Goal: Information Seeking & Learning: Learn about a topic

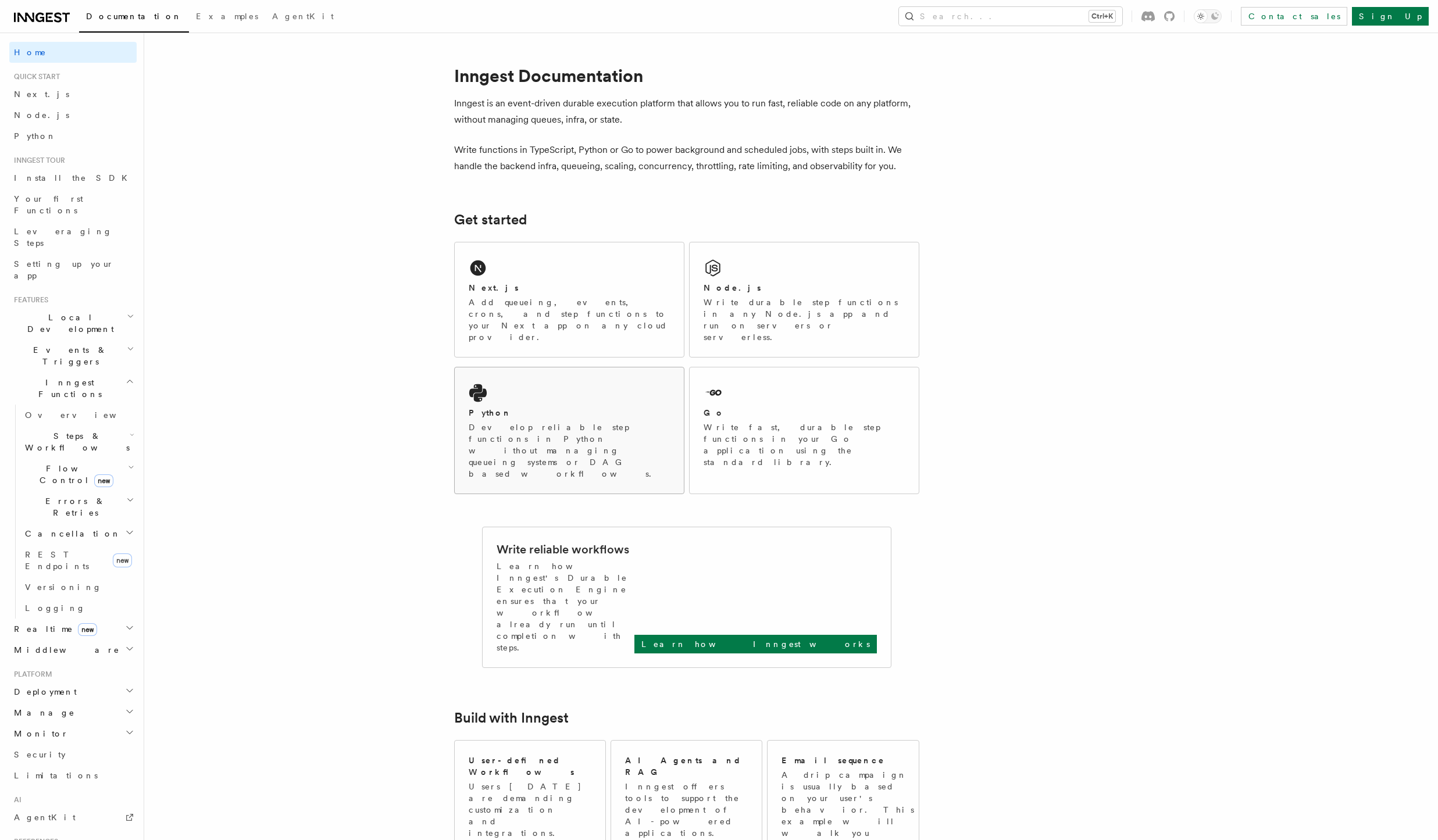
click at [591, 367] on div "Python Develop reliable step functions in Python without managing queueing syst…" at bounding box center [569, 430] width 229 height 126
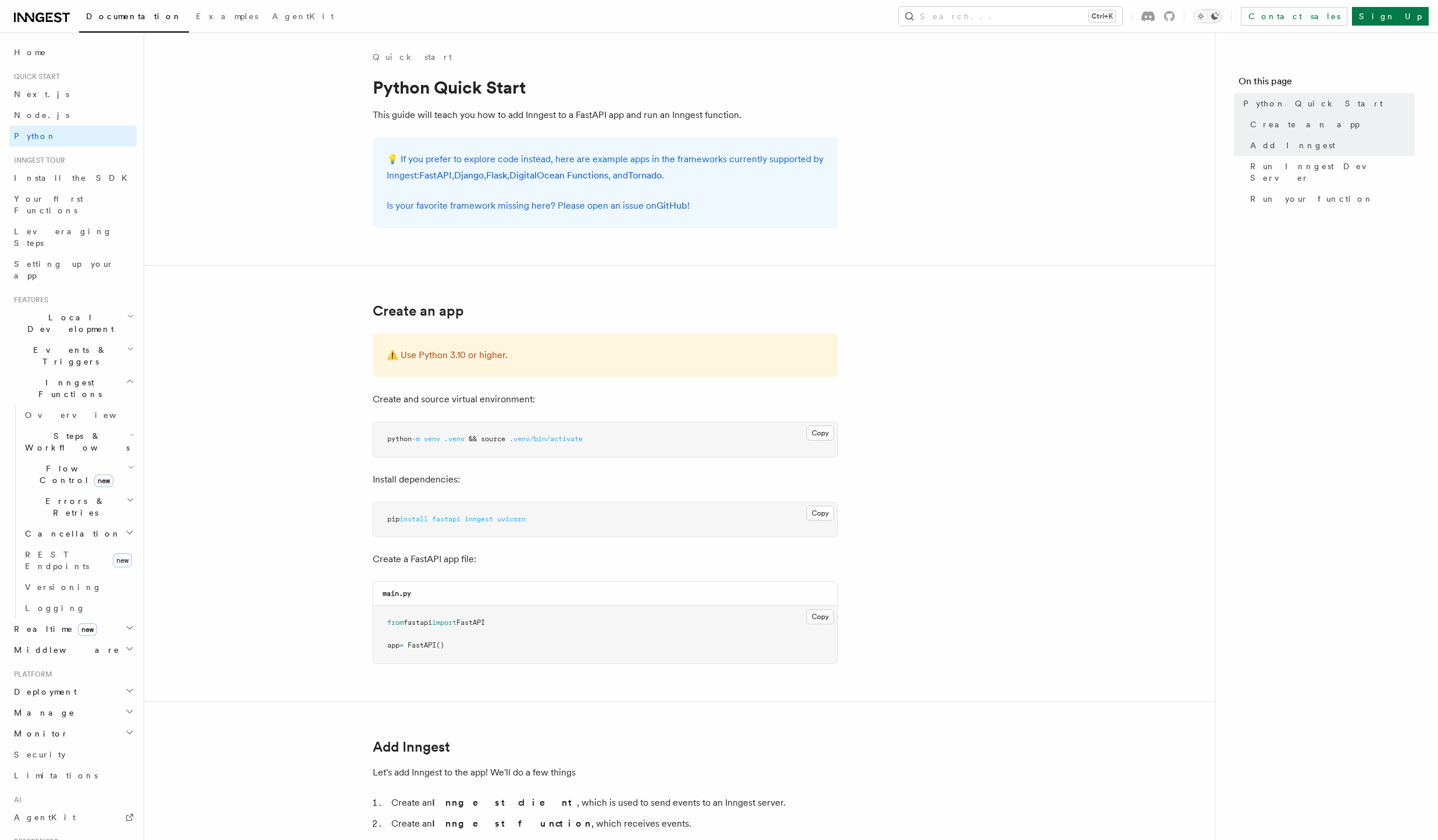
click at [1207, 19] on icon "Toggle dark mode" at bounding box center [1201, 16] width 12 height 12
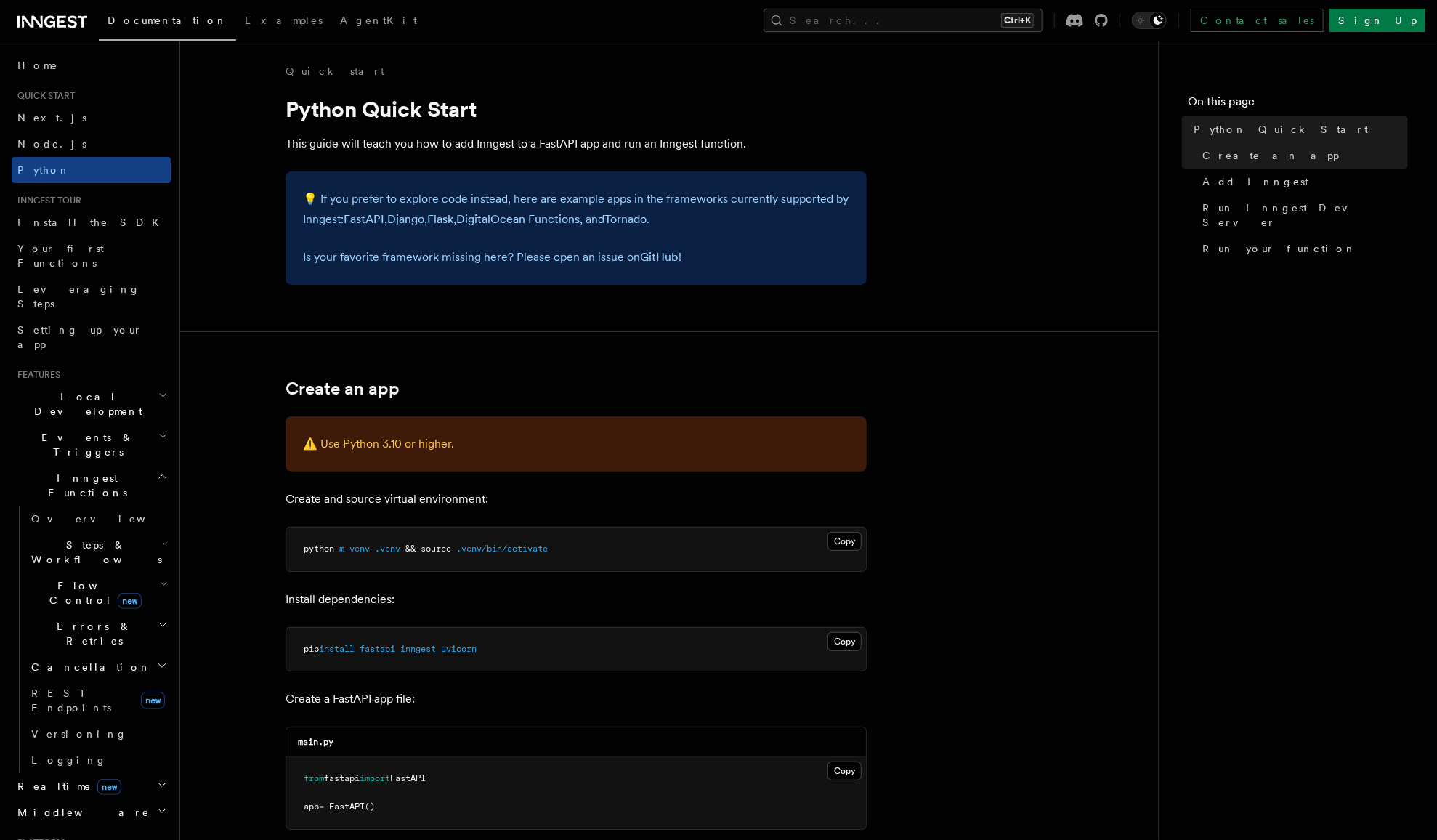
drag, startPoint x: 1713, startPoint y: 5, endPoint x: 1067, endPoint y: 208, distance: 677.1
click at [1233, 204] on span "Run Inngest Dev Server" at bounding box center [1305, 215] width 206 height 29
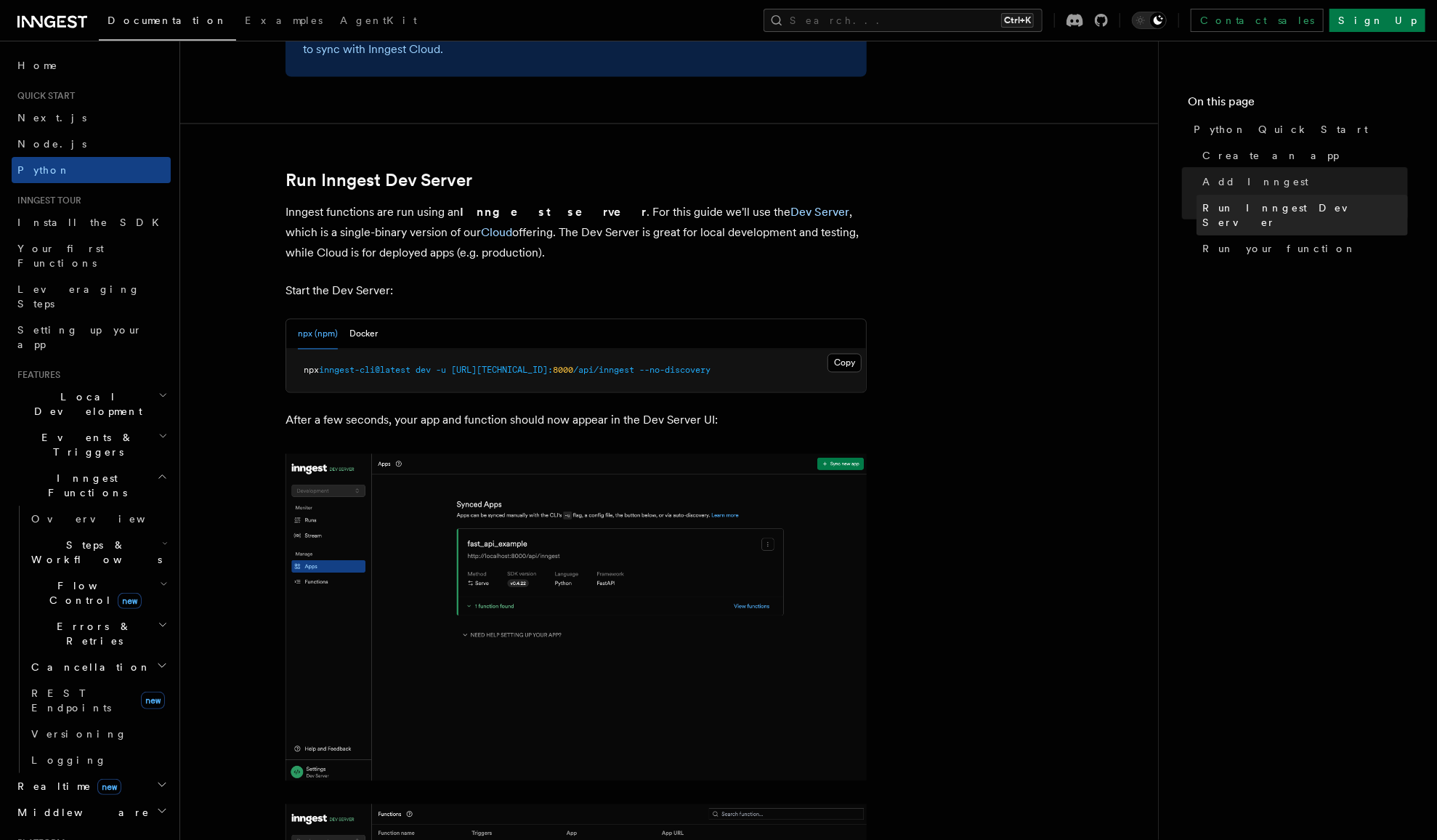
scroll to position [1772, 0]
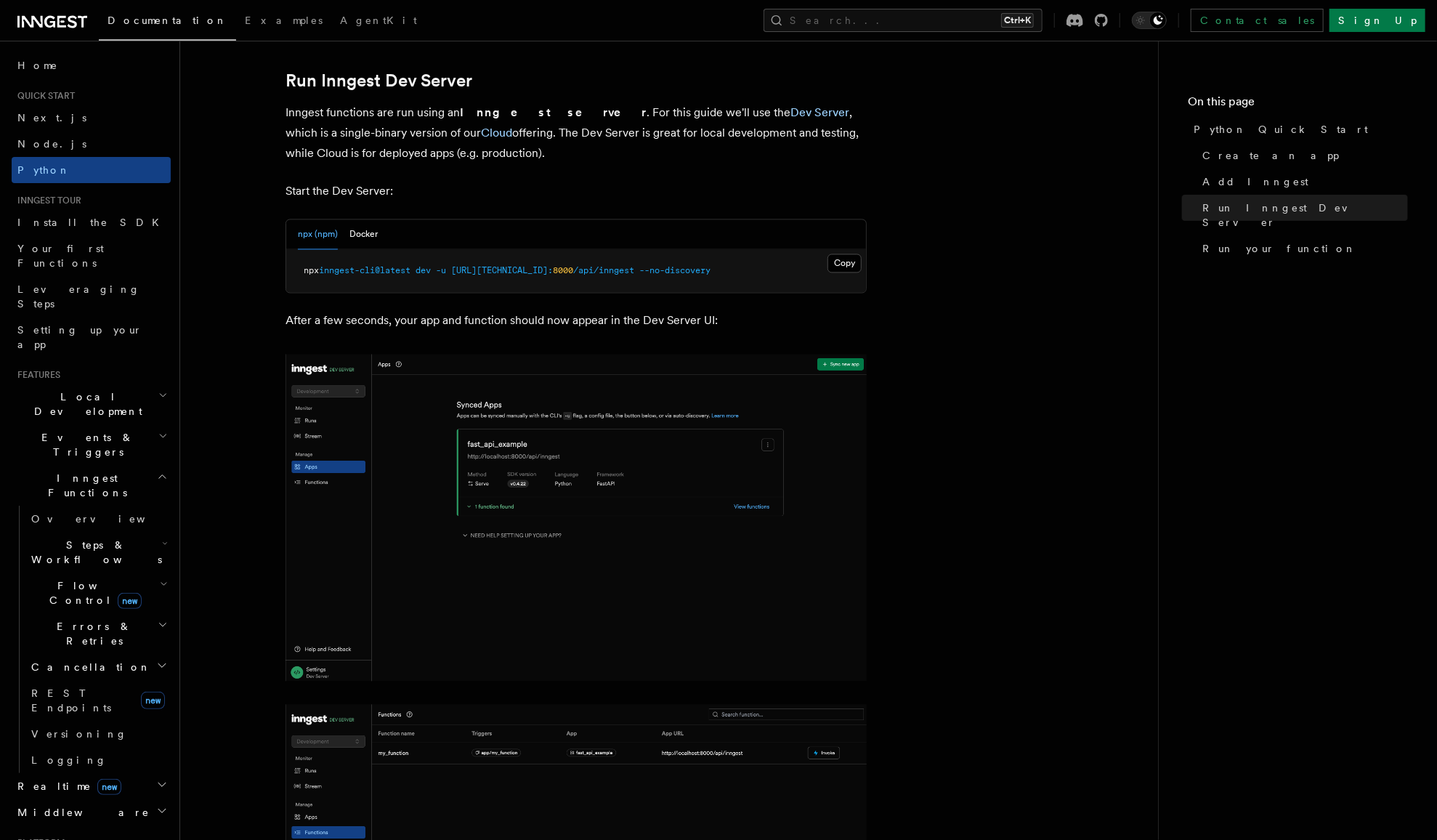
click at [74, 578] on span "Flow Control new" at bounding box center [92, 593] width 134 height 29
click at [81, 620] on span "Overview" at bounding box center [120, 626] width 150 height 12
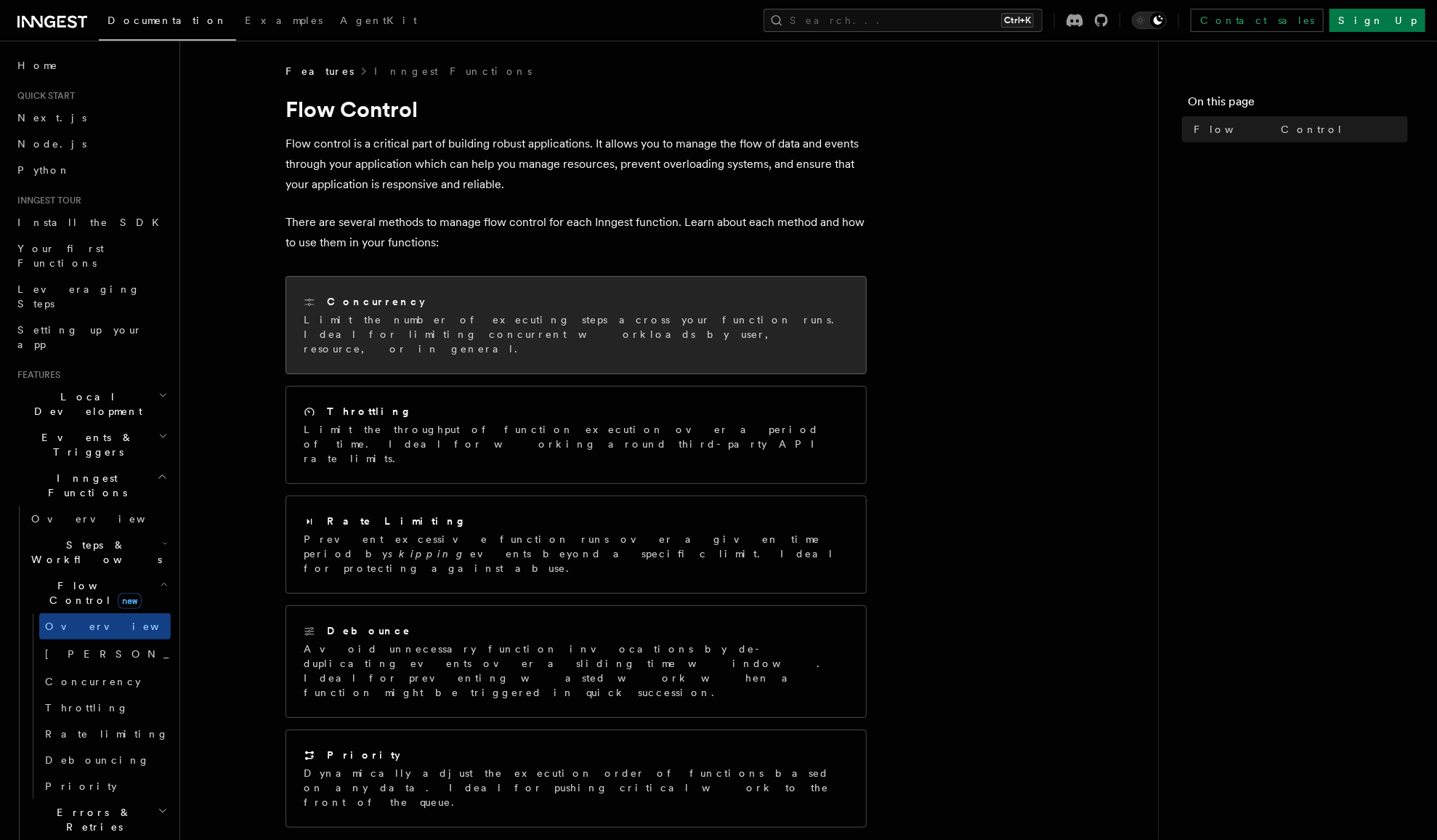
click at [688, 322] on p "Limit the number of executing steps across your function runs. Ideal for limiti…" at bounding box center [576, 333] width 545 height 43
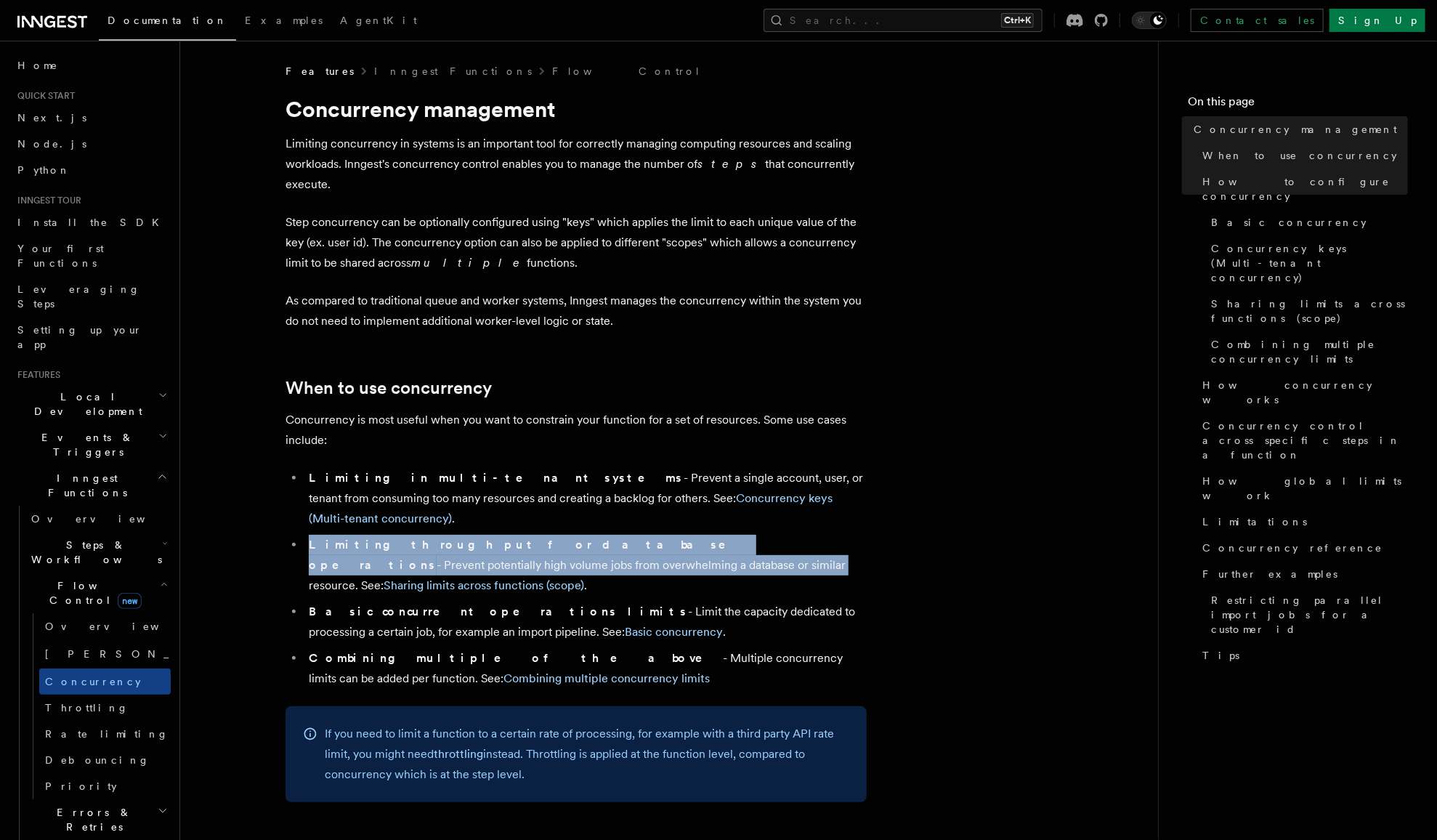
drag, startPoint x: 310, startPoint y: 497, endPoint x: 407, endPoint y: 523, distance: 100.4
click at [407, 535] on li "Limiting throughput for database operations - Prevent potentially high volume j…" at bounding box center [585, 565] width 562 height 61
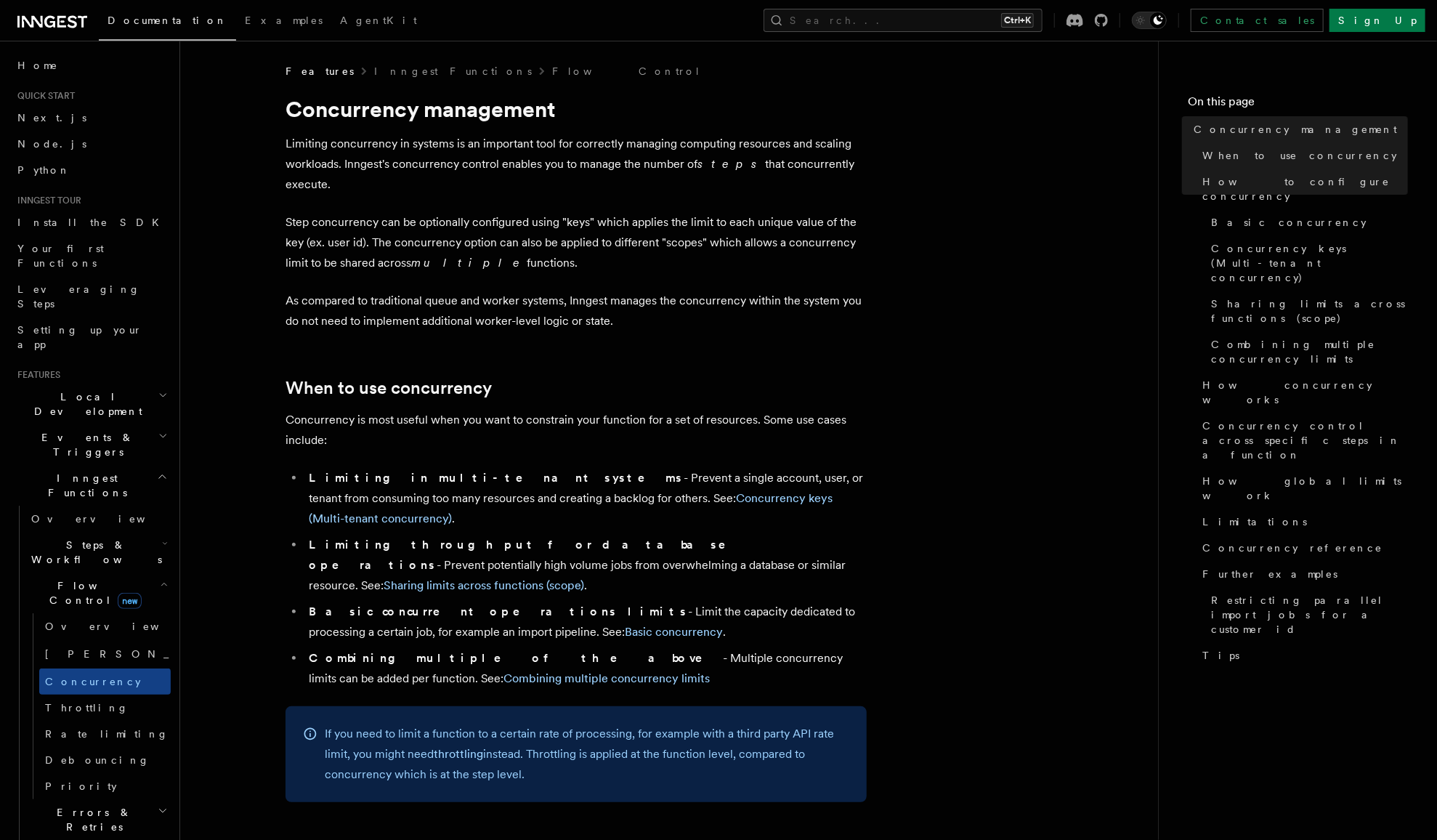
drag, startPoint x: 407, startPoint y: 523, endPoint x: 424, endPoint y: 551, distance: 32.8
click at [424, 604] on strong "Basic concurrent operations limits" at bounding box center [498, 611] width 380 height 14
drag, startPoint x: 504, startPoint y: 549, endPoint x: 863, endPoint y: 555, distance: 359.1
click at [863, 602] on li "Basic concurrent operations limits - Limit the capacity dedicated to processing…" at bounding box center [585, 622] width 562 height 41
drag, startPoint x: 863, startPoint y: 555, endPoint x: 1002, endPoint y: 362, distance: 237.8
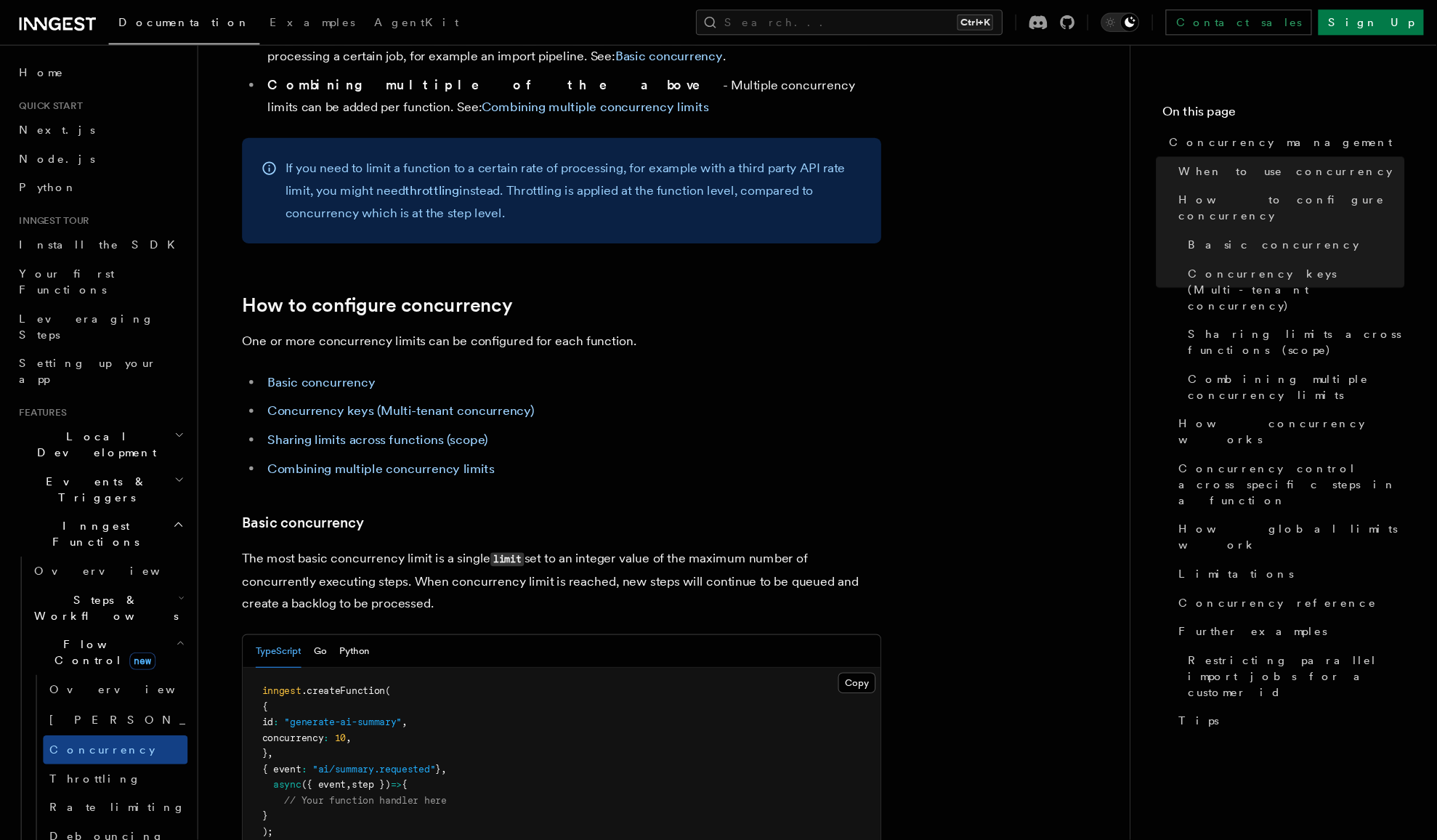
scroll to position [580, 0]
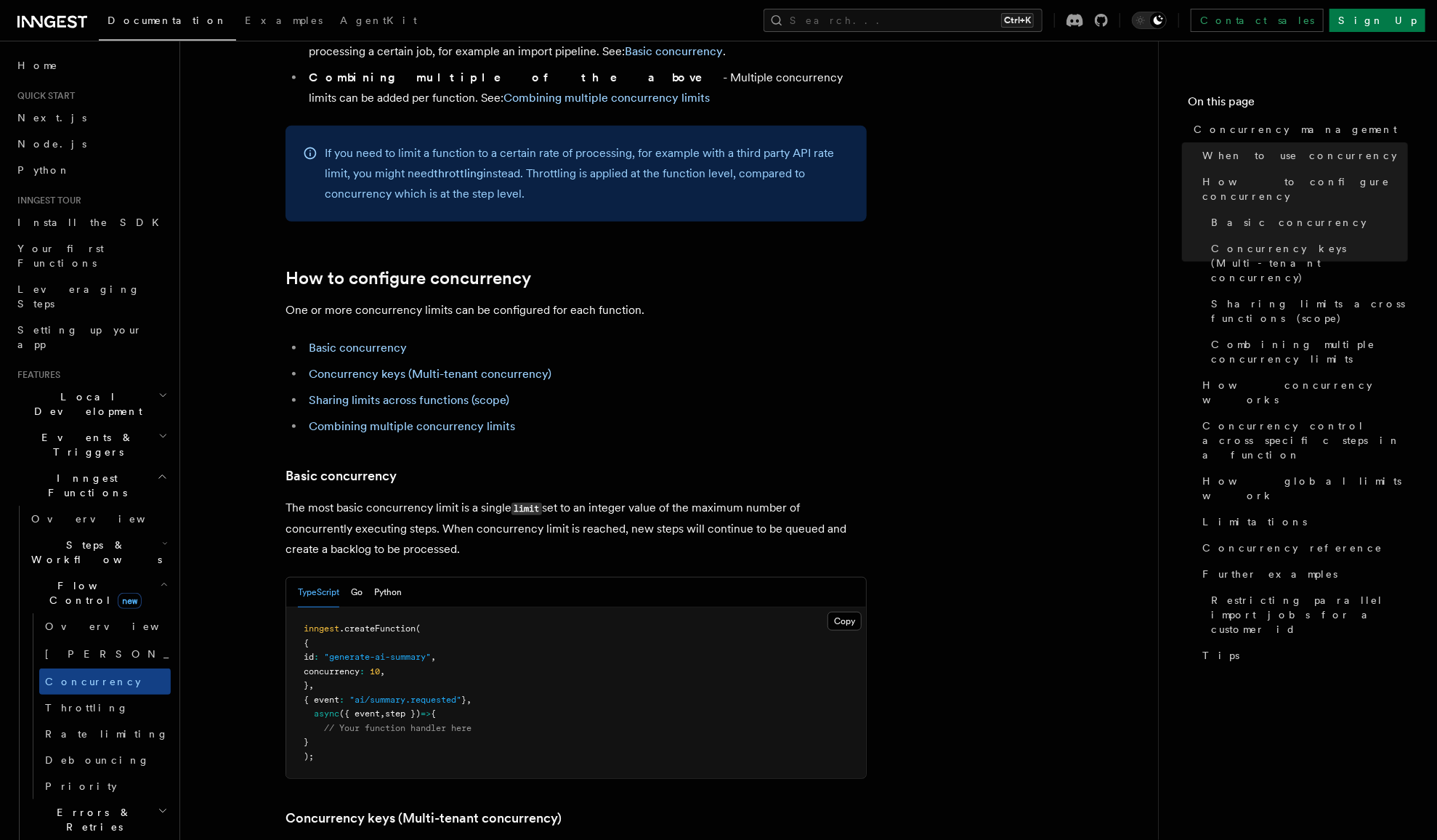
drag, startPoint x: 1395, startPoint y: 1, endPoint x: 1002, endPoint y: 404, distance: 562.9
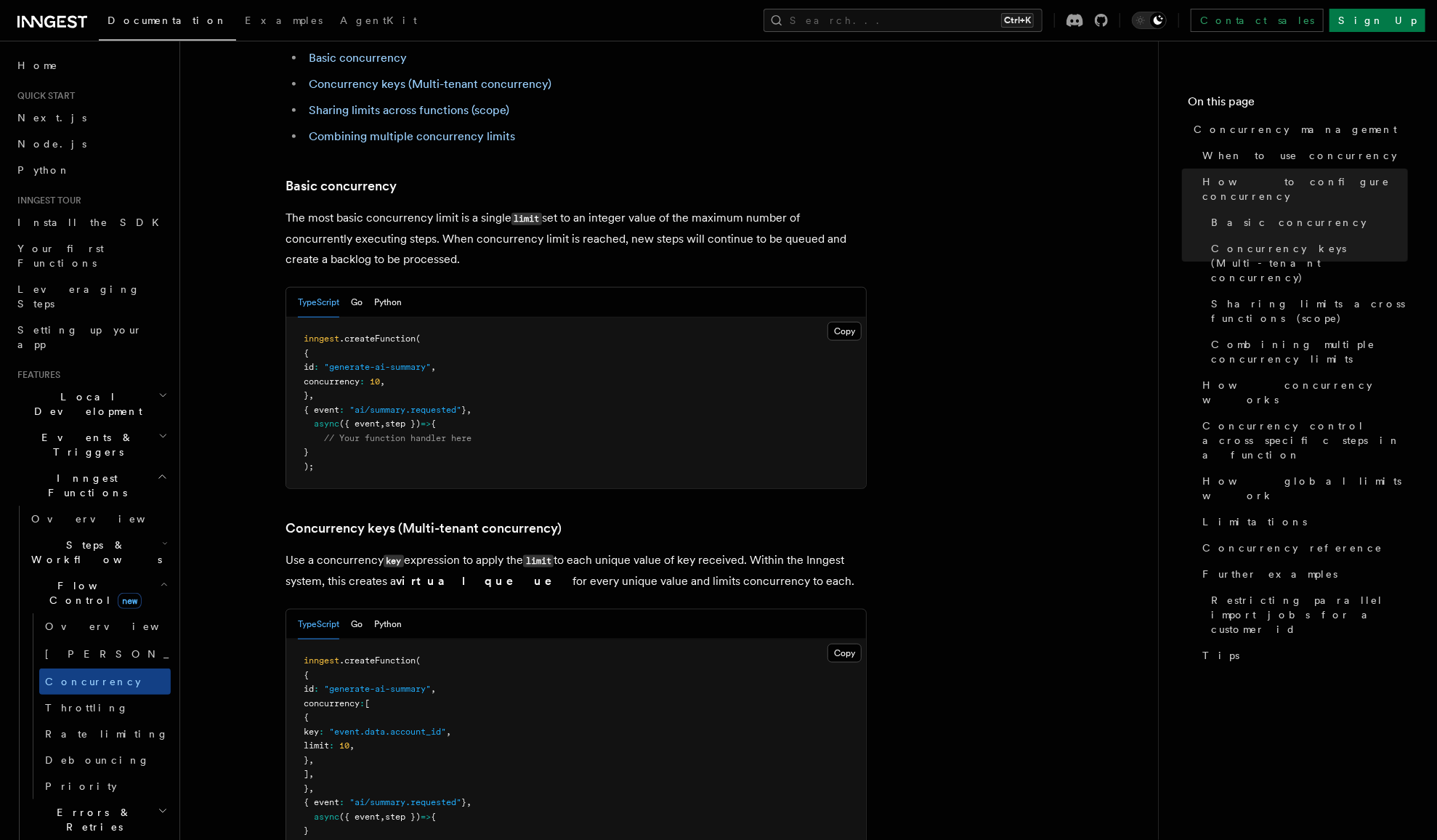
scroll to position [871, 0]
click at [396, 608] on button "Python" at bounding box center [387, 623] width 28 height 30
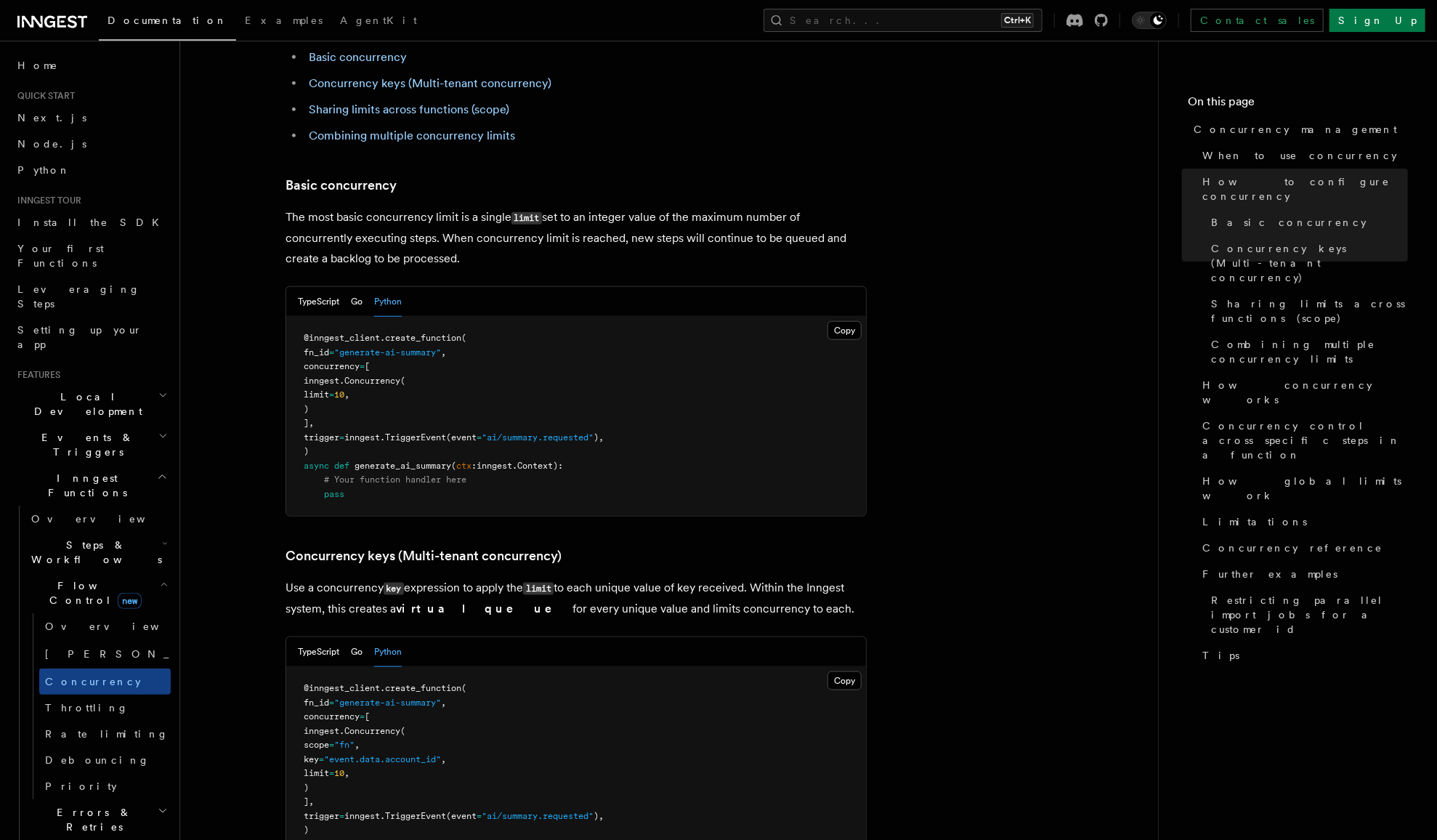
scroll to position [899, 0]
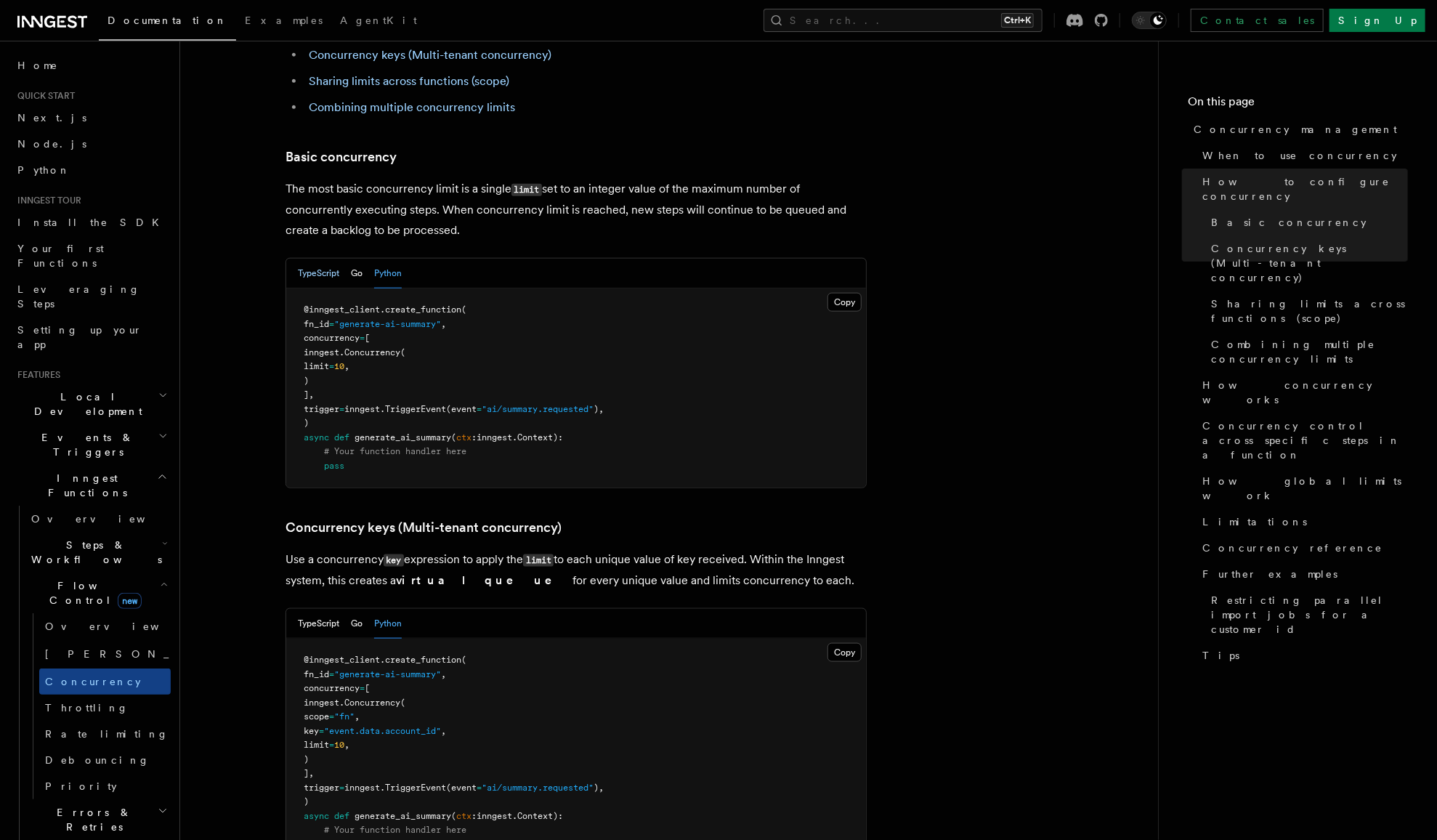
click at [328, 259] on button "TypeScript" at bounding box center [318, 273] width 42 height 30
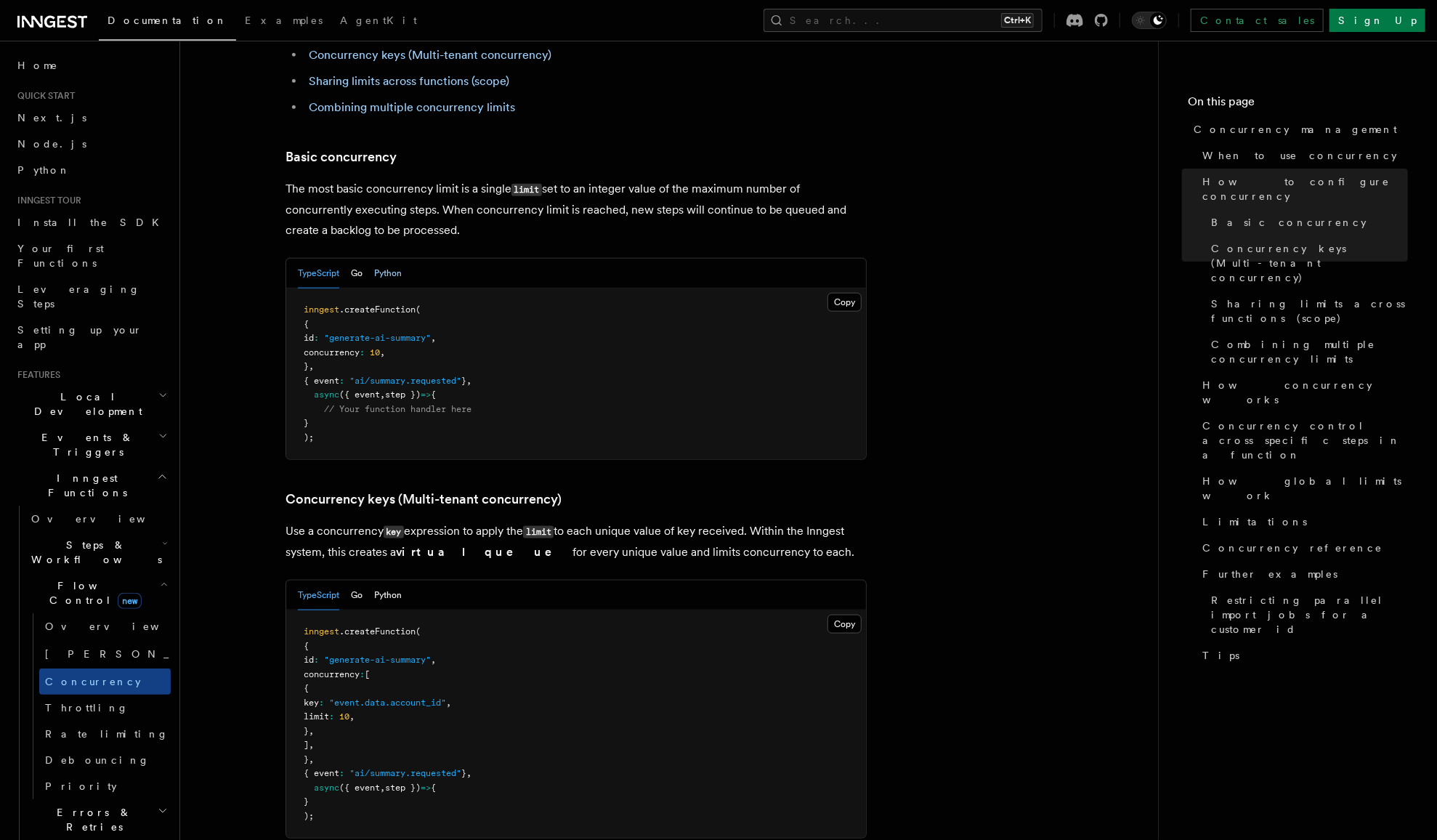
click at [393, 259] on button "Python" at bounding box center [387, 273] width 28 height 30
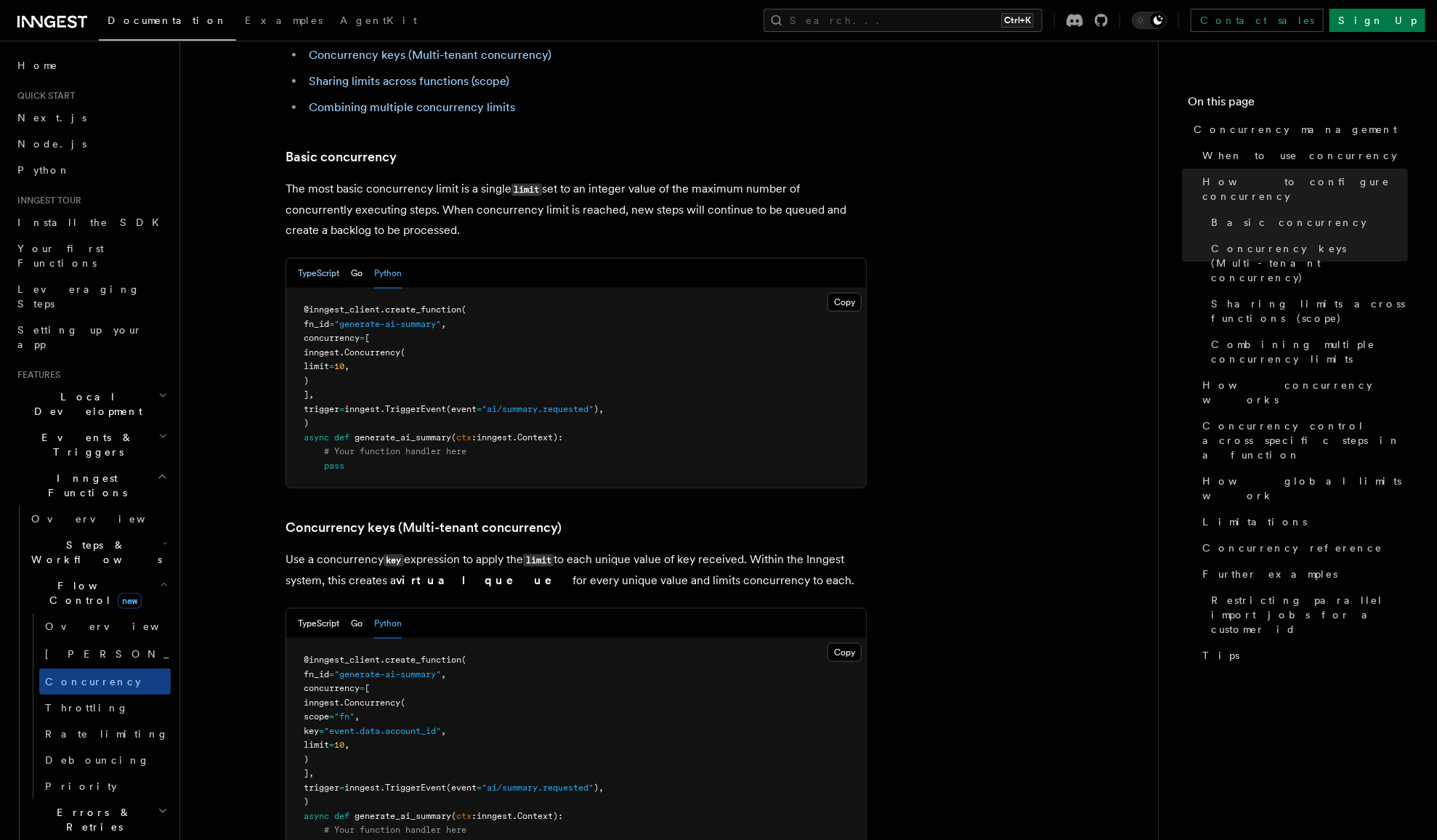
click at [332, 259] on button "TypeScript" at bounding box center [318, 273] width 42 height 30
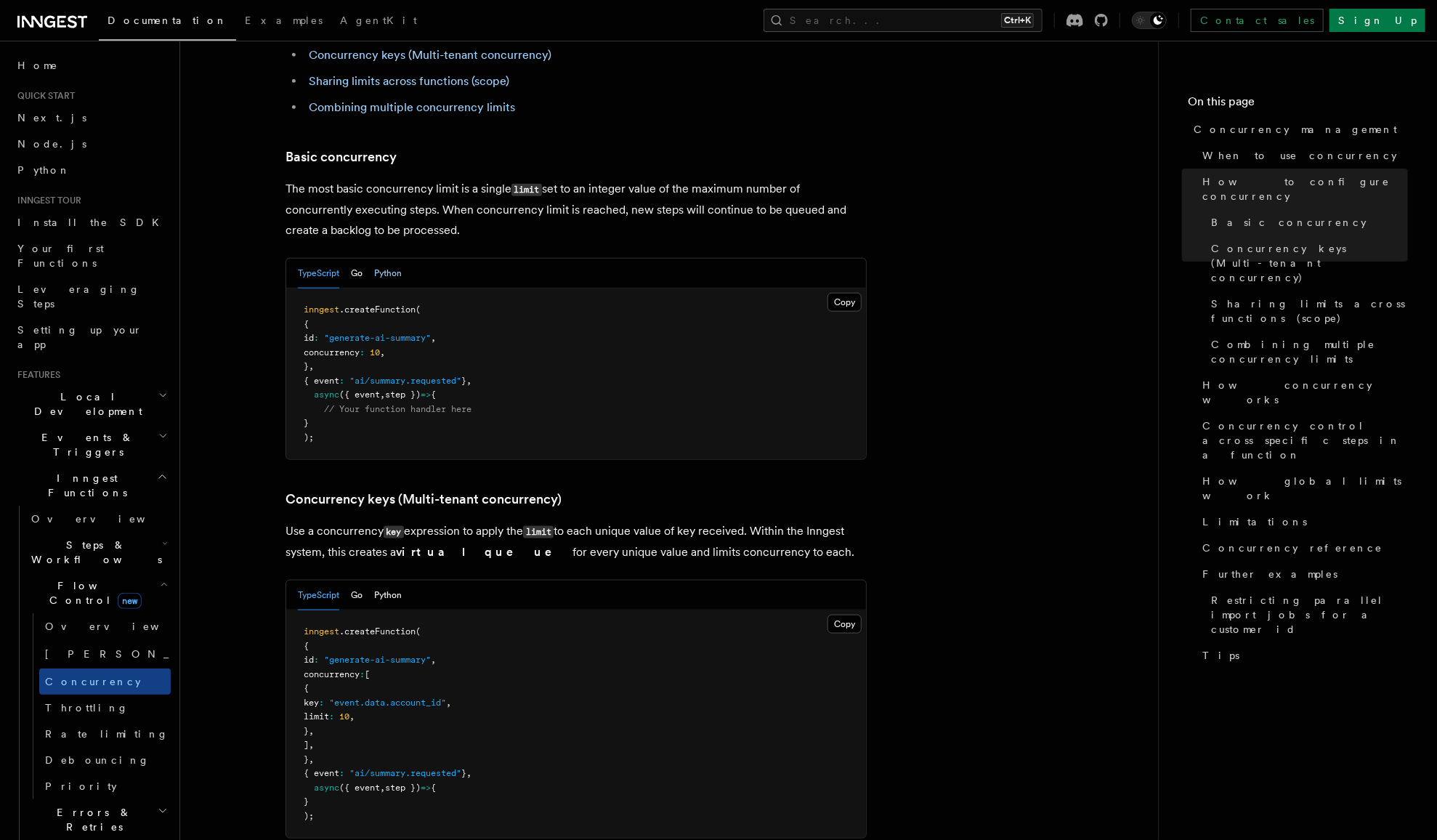
click at [394, 259] on button "Python" at bounding box center [387, 273] width 28 height 30
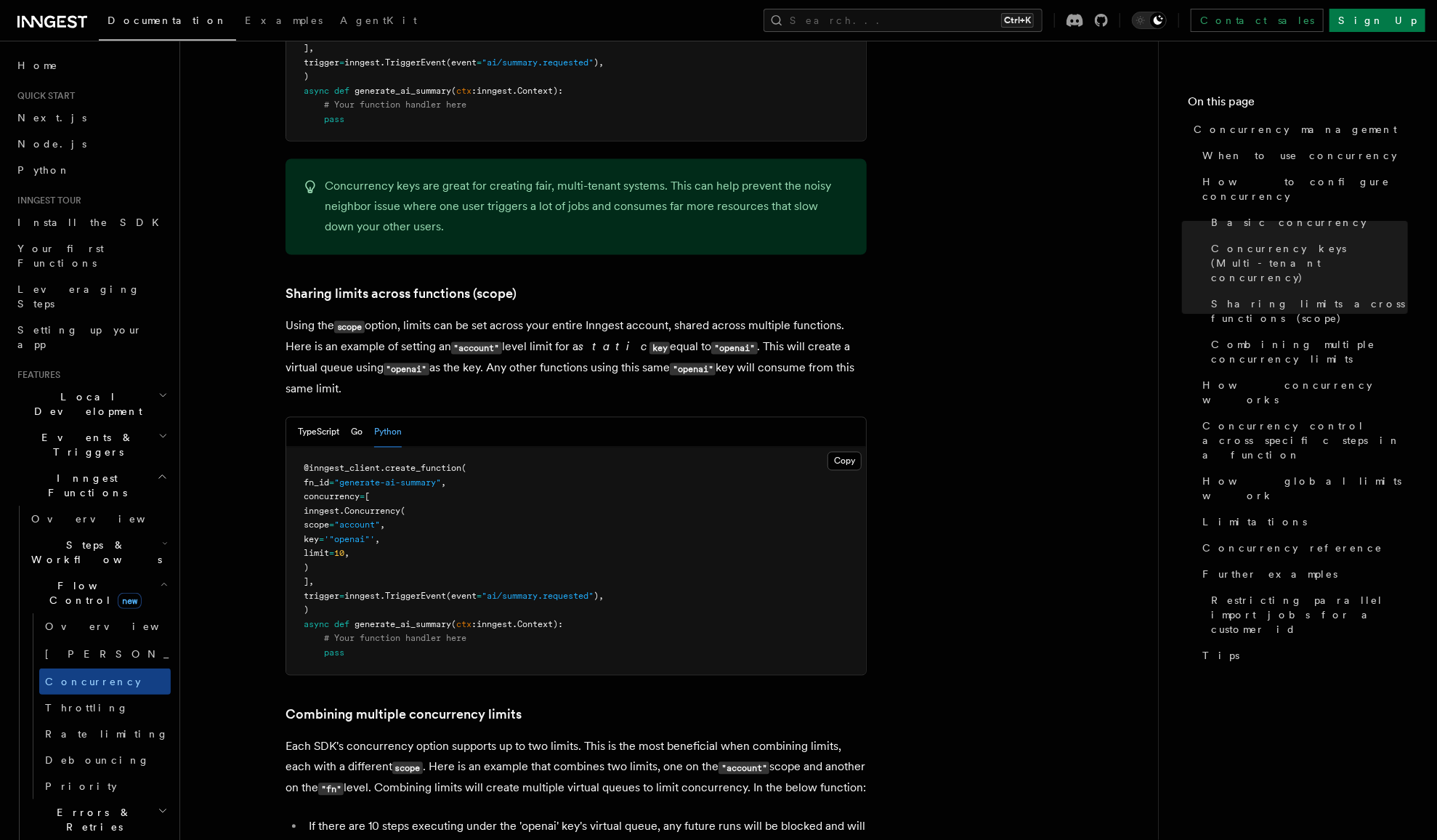
scroll to position [1625, 0]
click at [88, 702] on span "Throttling" at bounding box center [87, 708] width 84 height 12
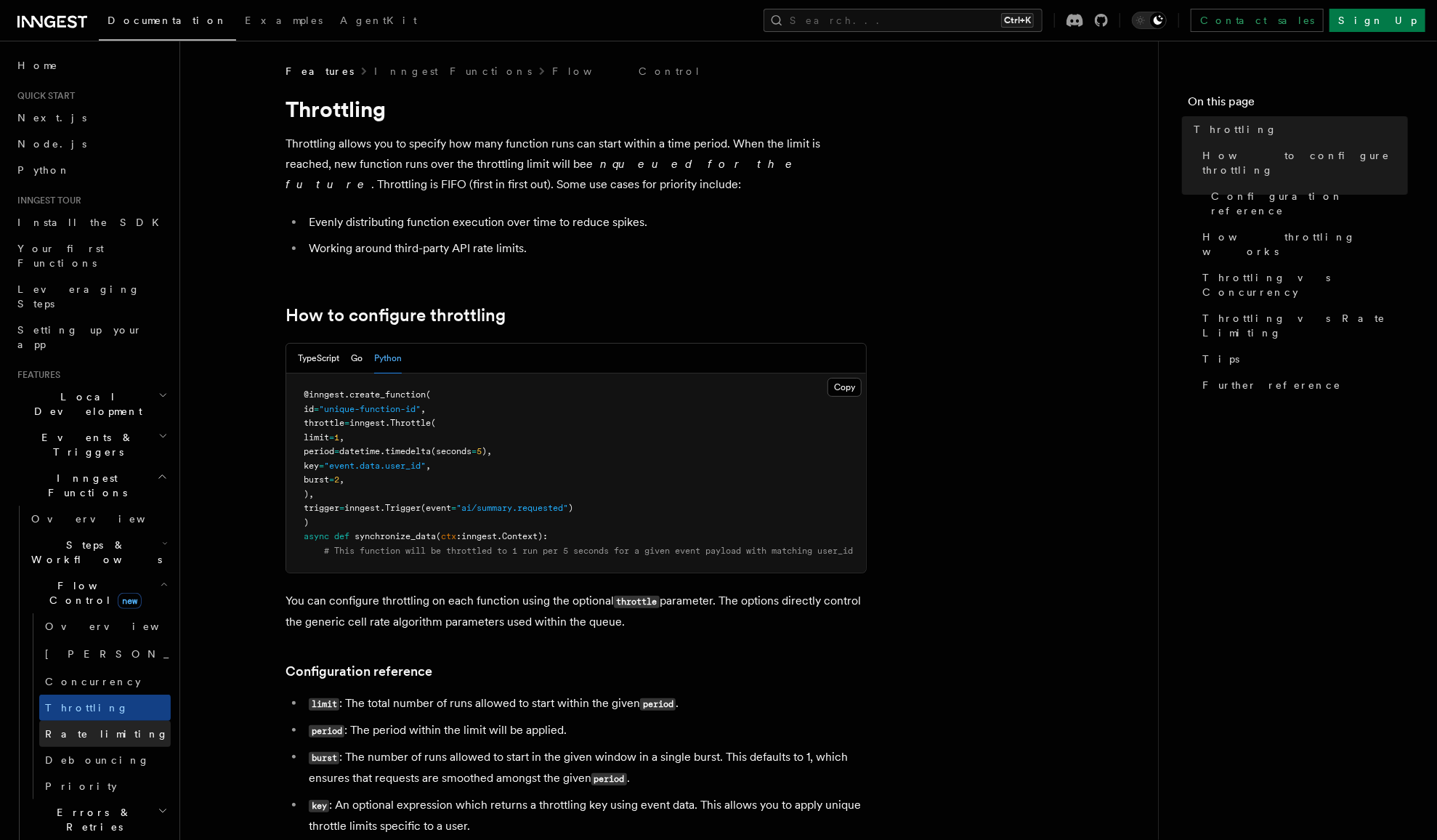
click at [117, 720] on link "Rate limiting" at bounding box center [105, 733] width 131 height 26
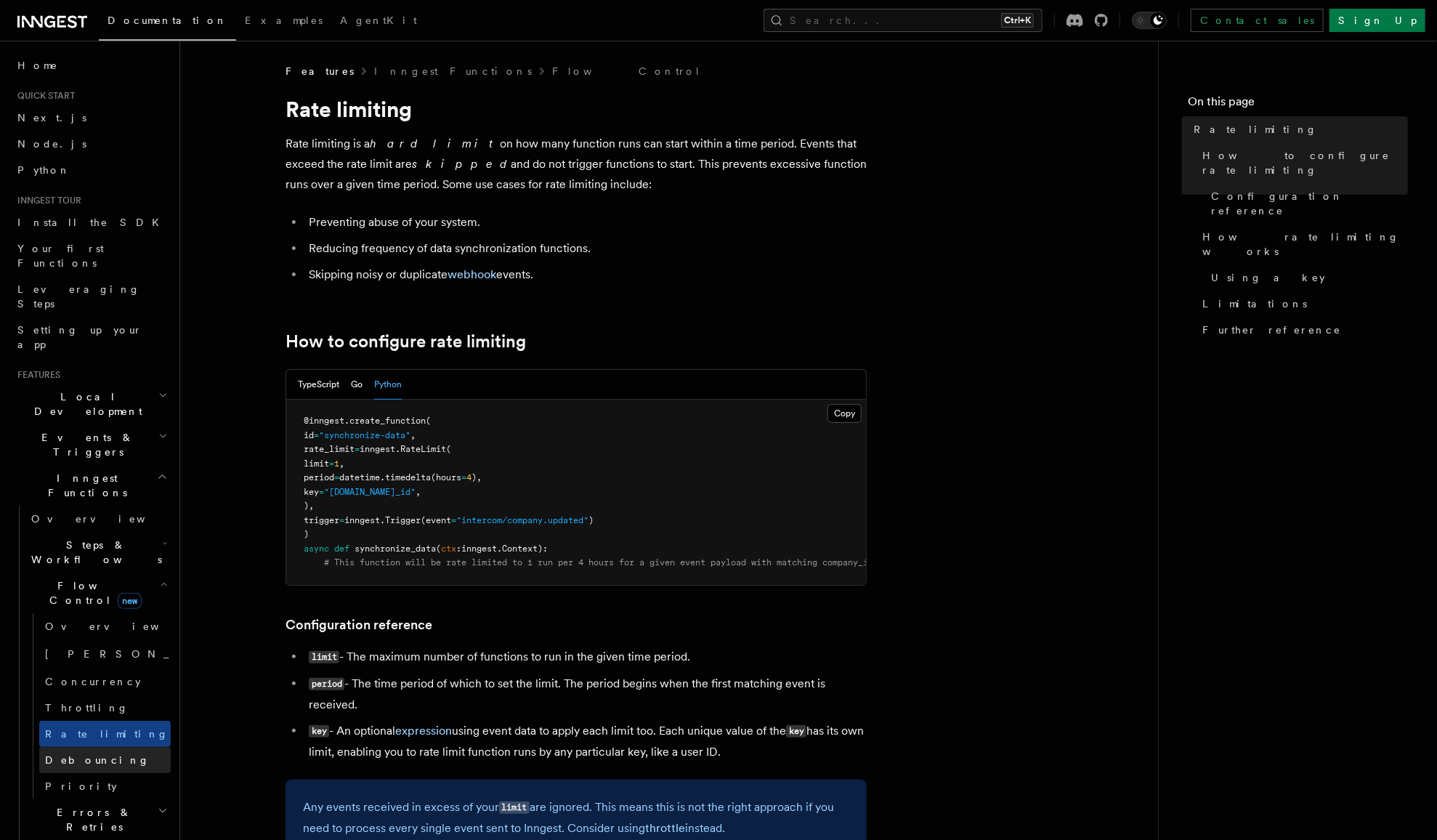
click at [84, 754] on span "Debouncing" at bounding box center [98, 760] width 104 height 12
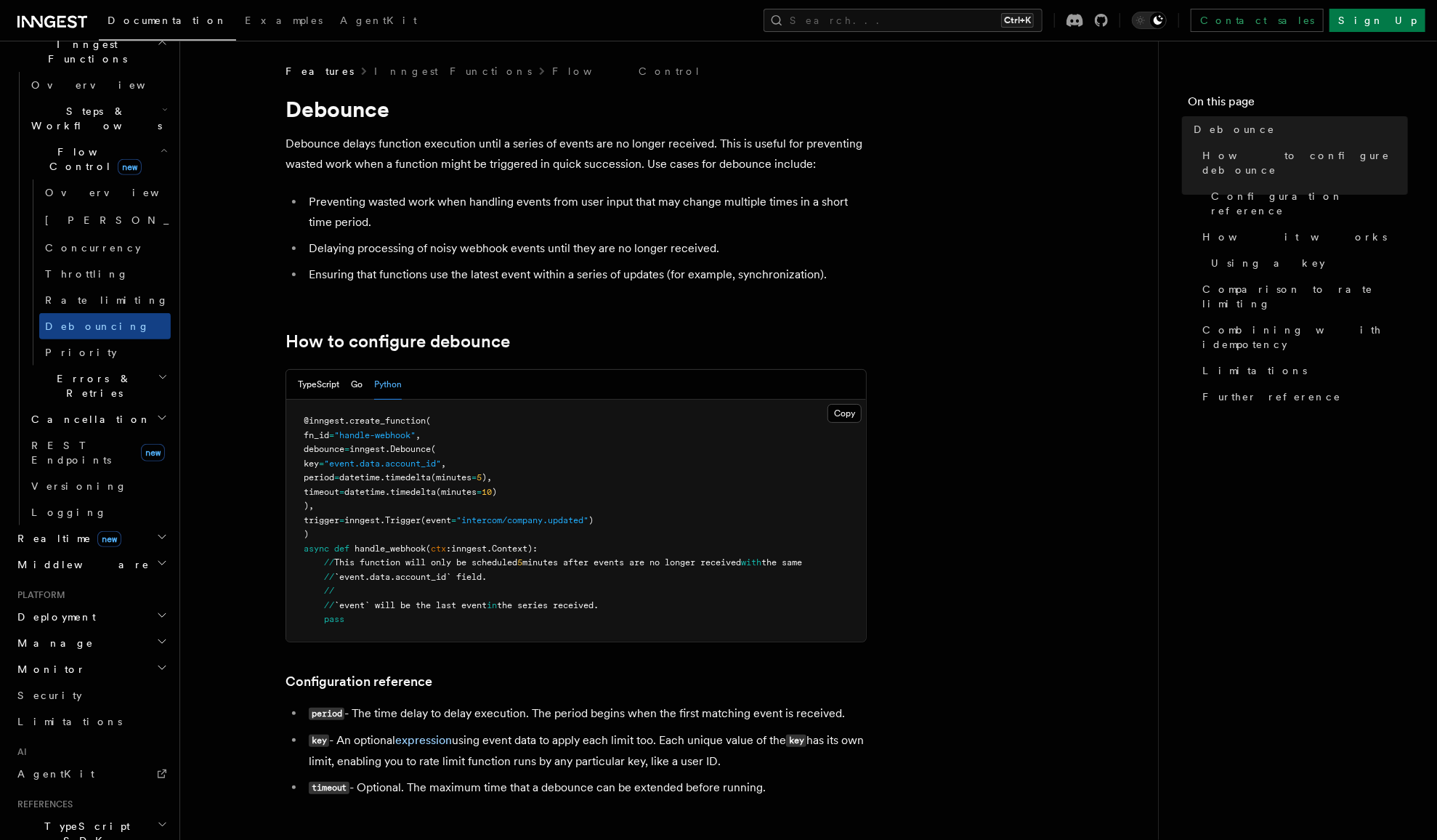
scroll to position [435, 0]
click at [41, 767] on span "AgentKit" at bounding box center [56, 772] width 77 height 12
click at [340, 20] on span "AgentKit" at bounding box center [379, 20] width 77 height 12
click at [245, 21] on span "Examples" at bounding box center [284, 20] width 77 height 12
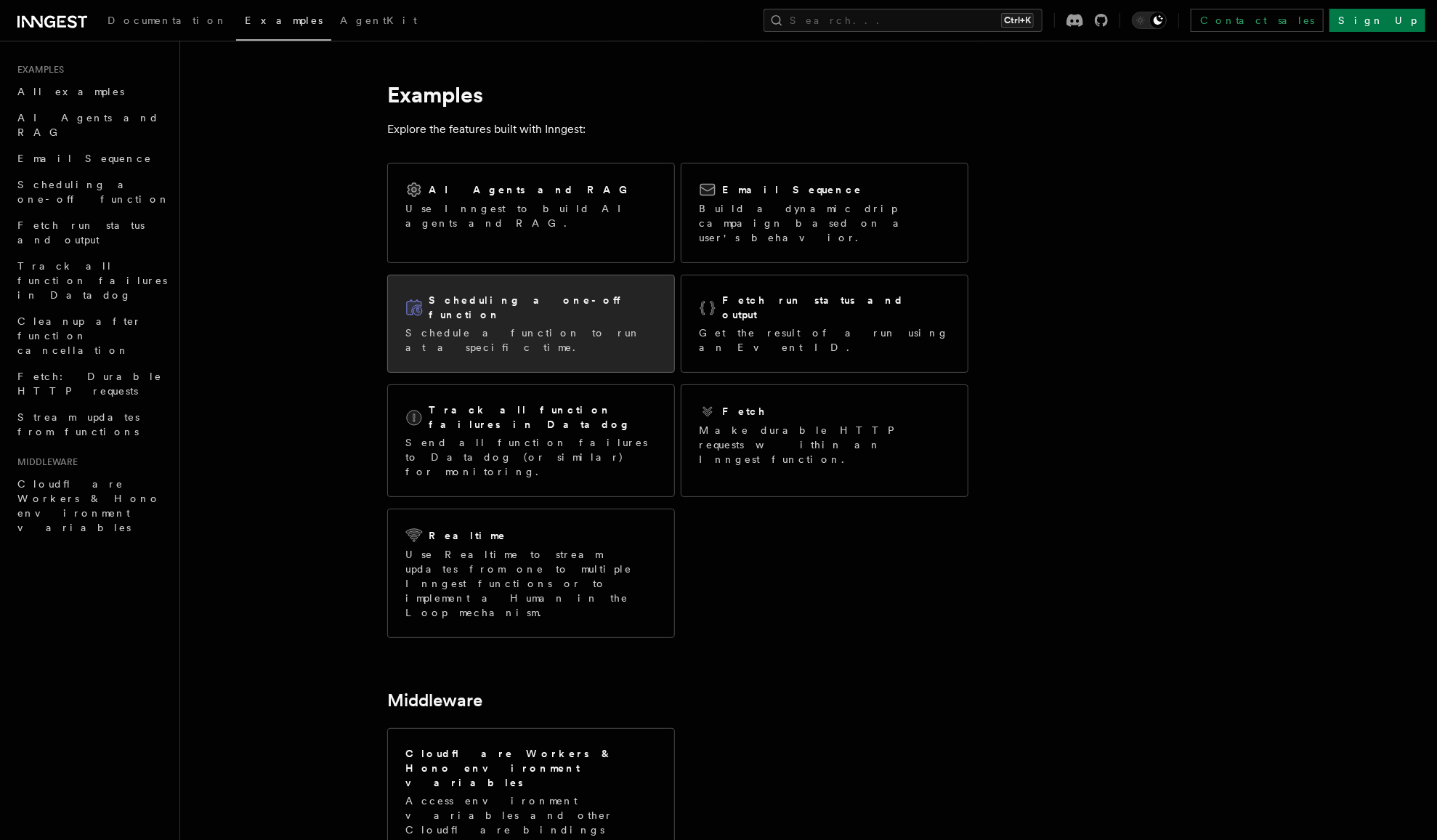
click at [564, 293] on h2 "Scheduling a one-off function" at bounding box center [543, 307] width 228 height 29
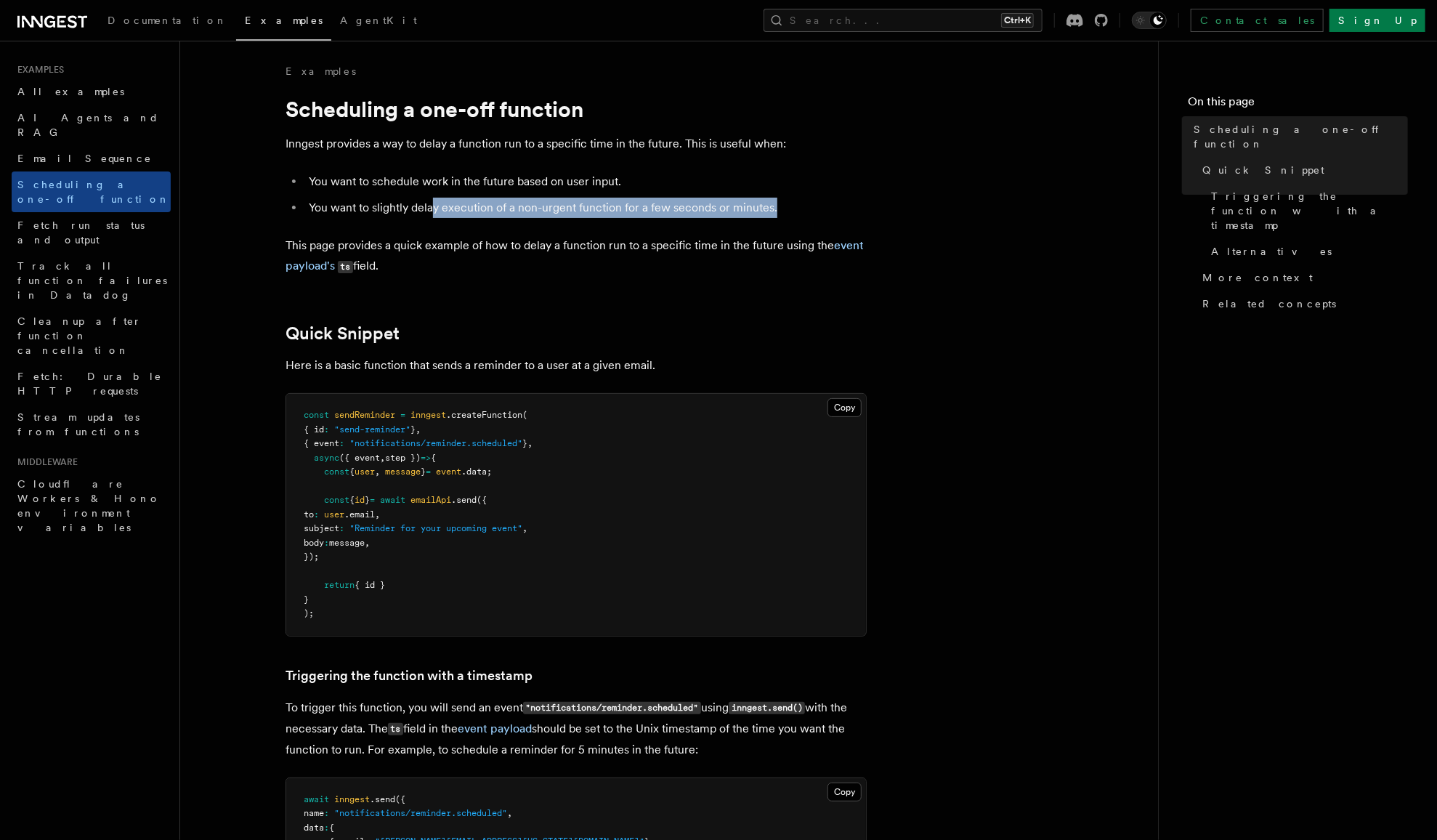
drag, startPoint x: 434, startPoint y: 213, endPoint x: 807, endPoint y: 204, distance: 373.1
click at [807, 204] on li "You want to slightly delay execution of a non-urgent function for a few seconds…" at bounding box center [585, 208] width 562 height 20
drag, startPoint x: 807, startPoint y: 204, endPoint x: 504, endPoint y: 241, distance: 305.3
click at [504, 241] on p "This page provides a quick example of how to delay a function run to a specific…" at bounding box center [577, 256] width 581 height 42
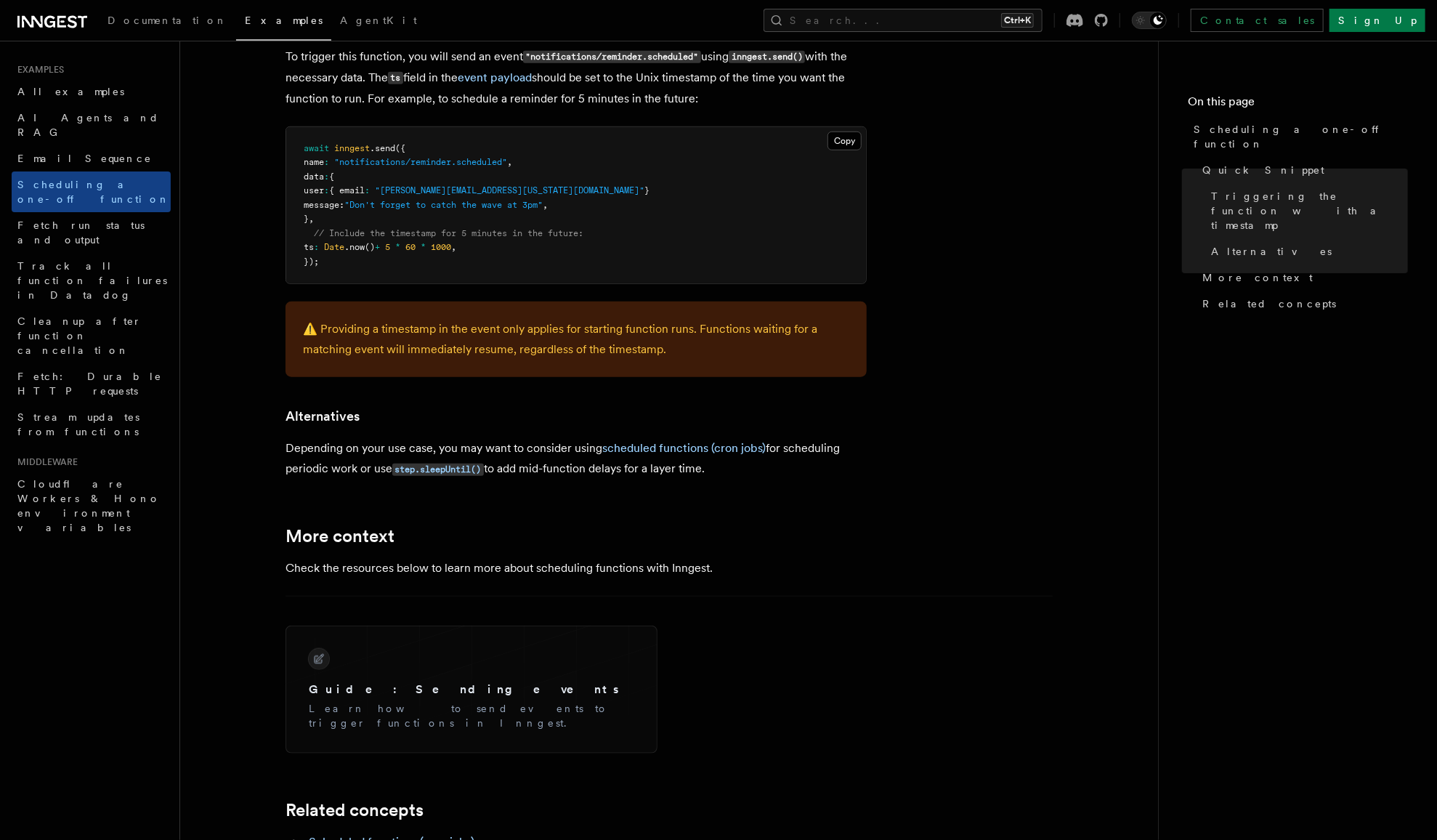
scroll to position [652, 0]
click at [646, 450] on link "scheduled functions (cron jobs)" at bounding box center [684, 447] width 163 height 14
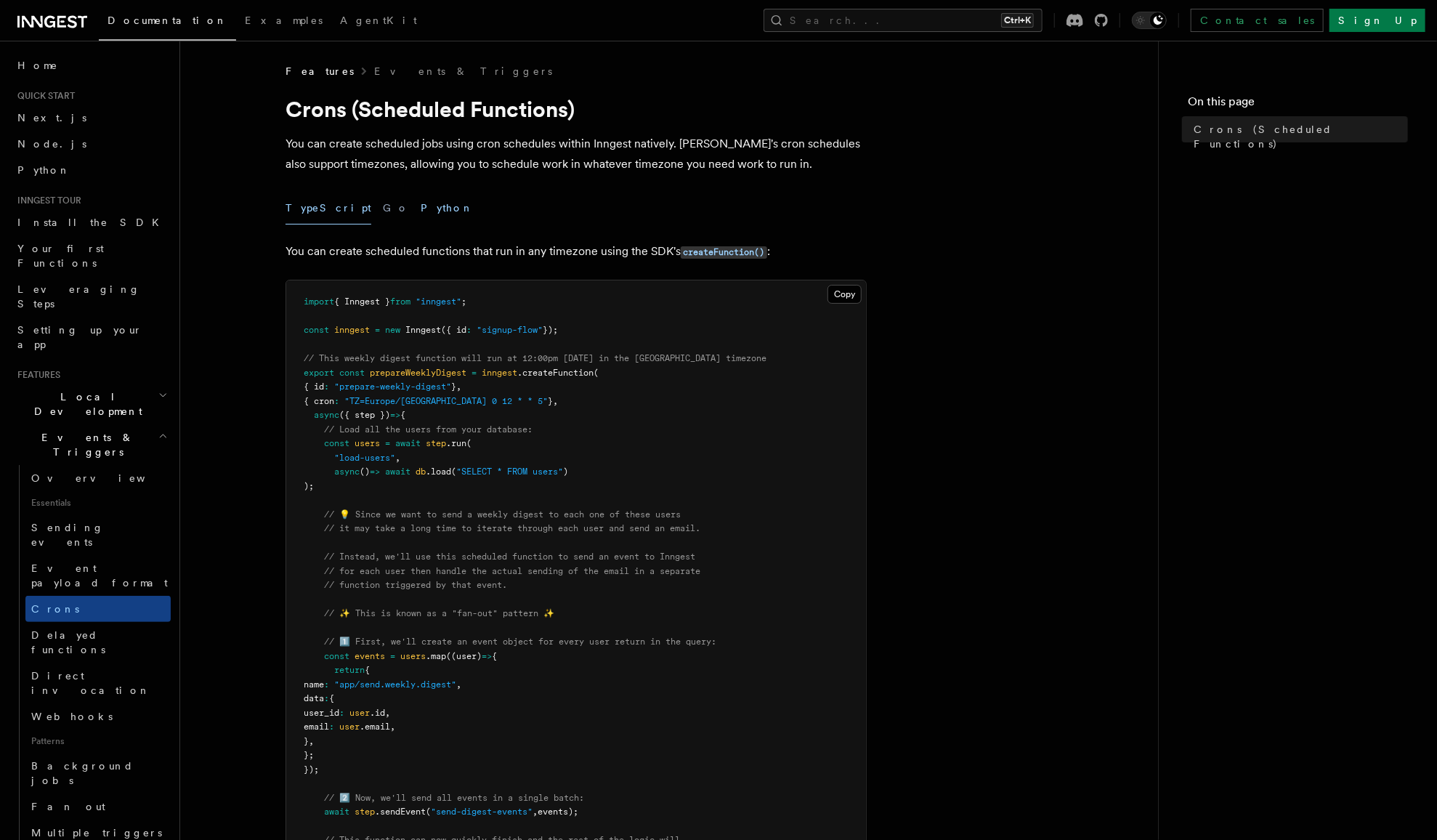
click at [421, 204] on button "Python" at bounding box center [447, 209] width 53 height 33
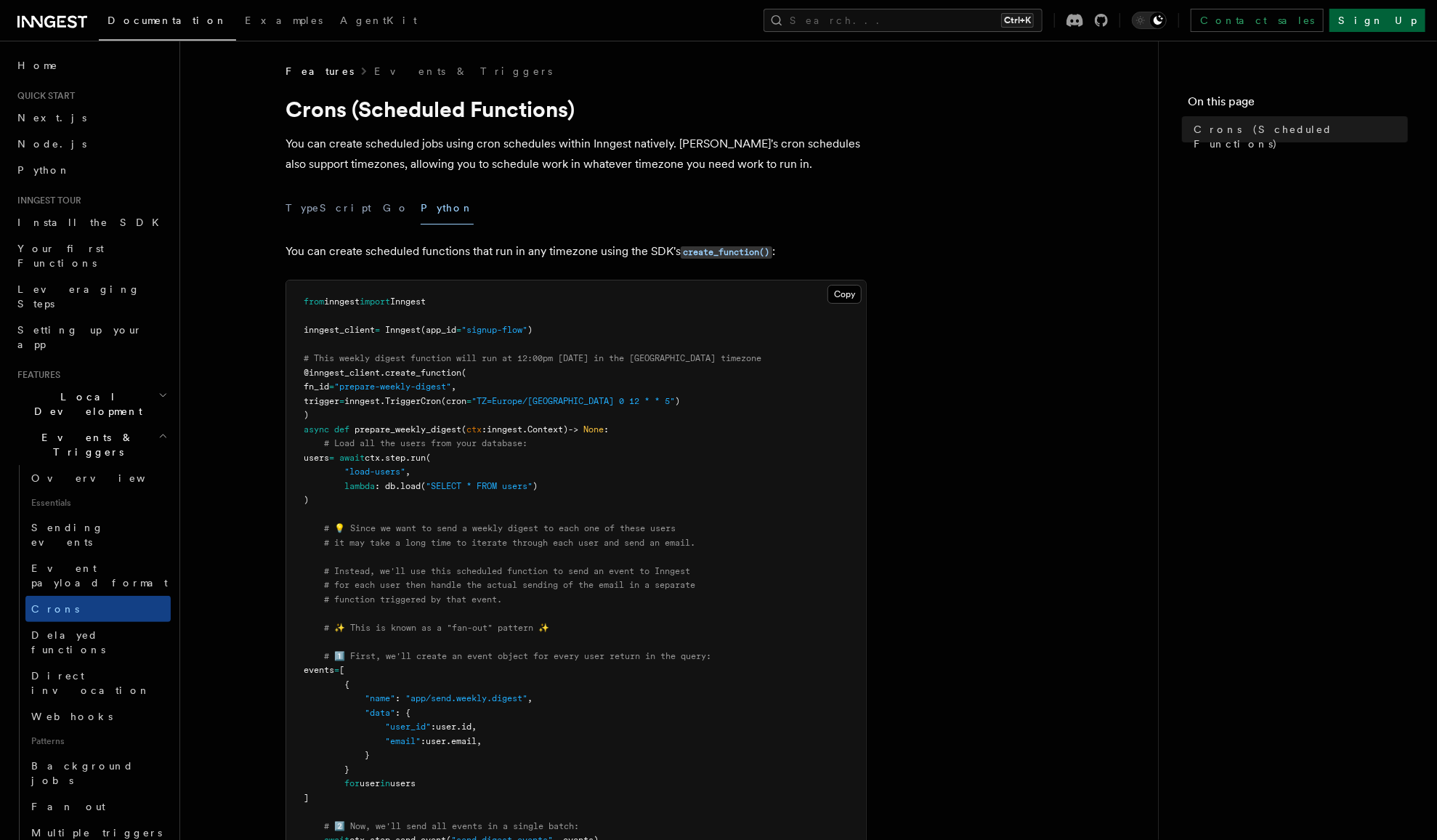
click at [1397, 22] on link "Sign Up" at bounding box center [1377, 20] width 96 height 23
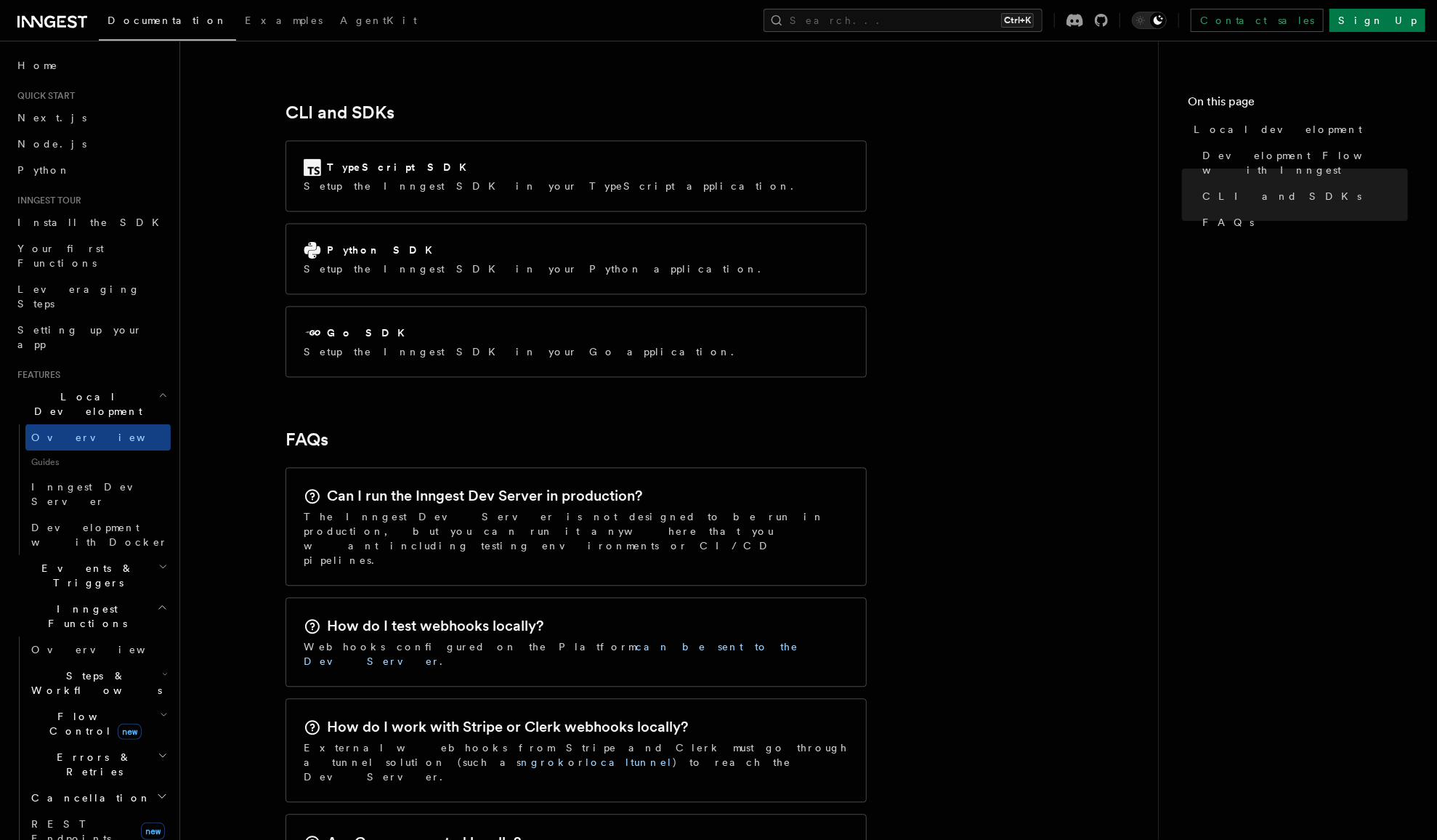
scroll to position [1889, 0]
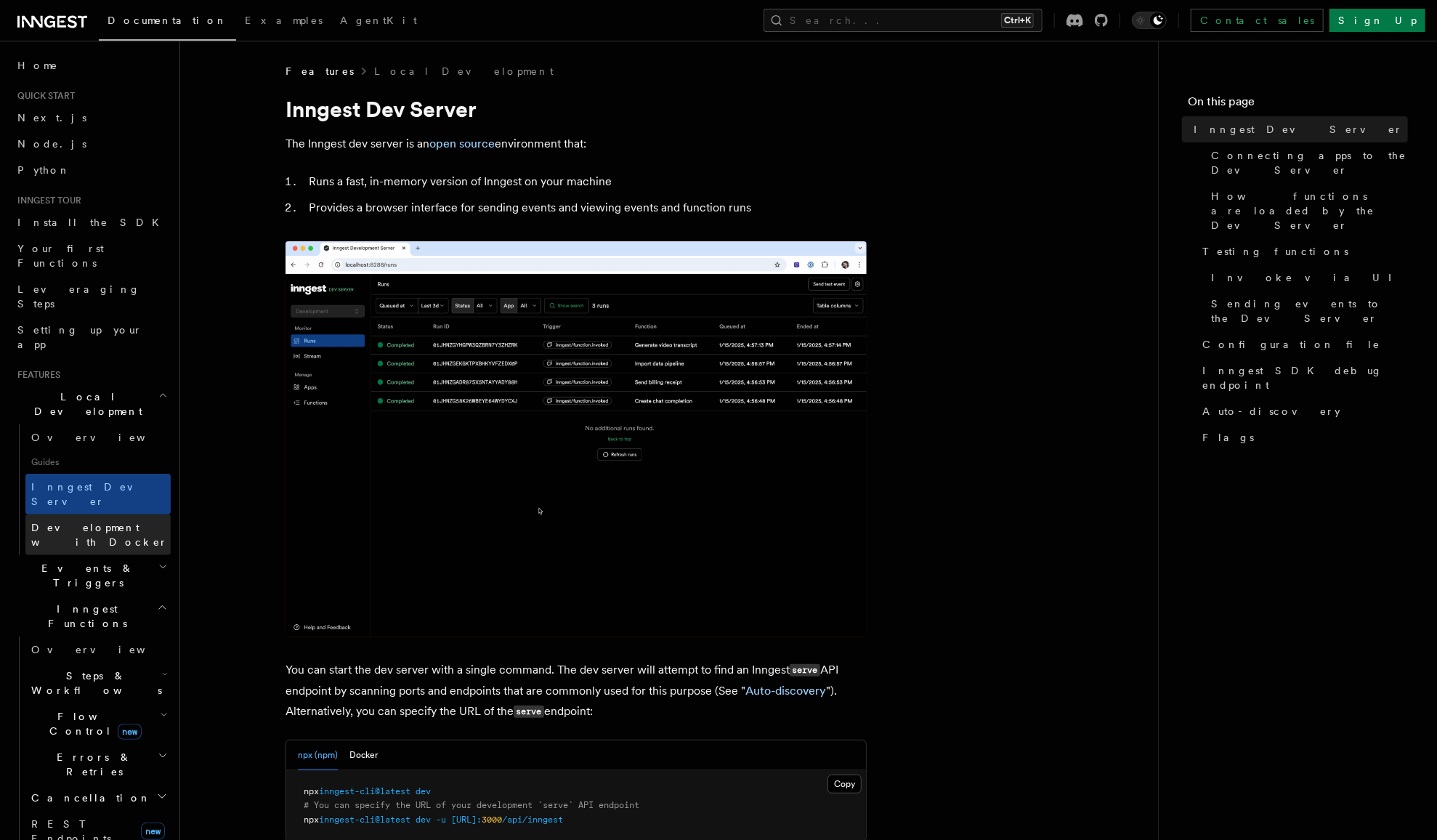
click at [104, 520] on span "Development with Docker" at bounding box center [100, 535] width 139 height 29
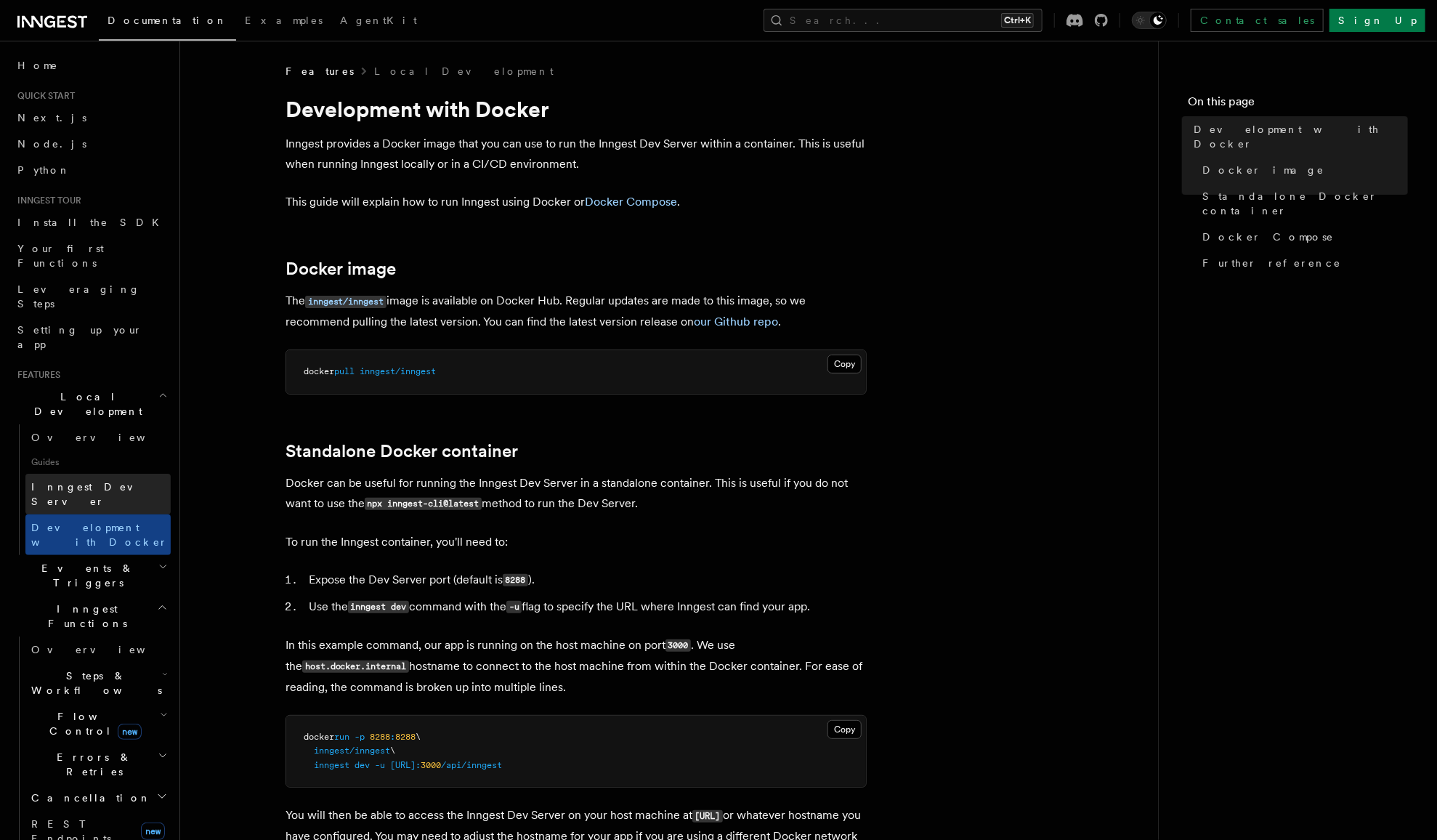
click at [113, 481] on span "Inngest Dev Server" at bounding box center [93, 493] width 125 height 26
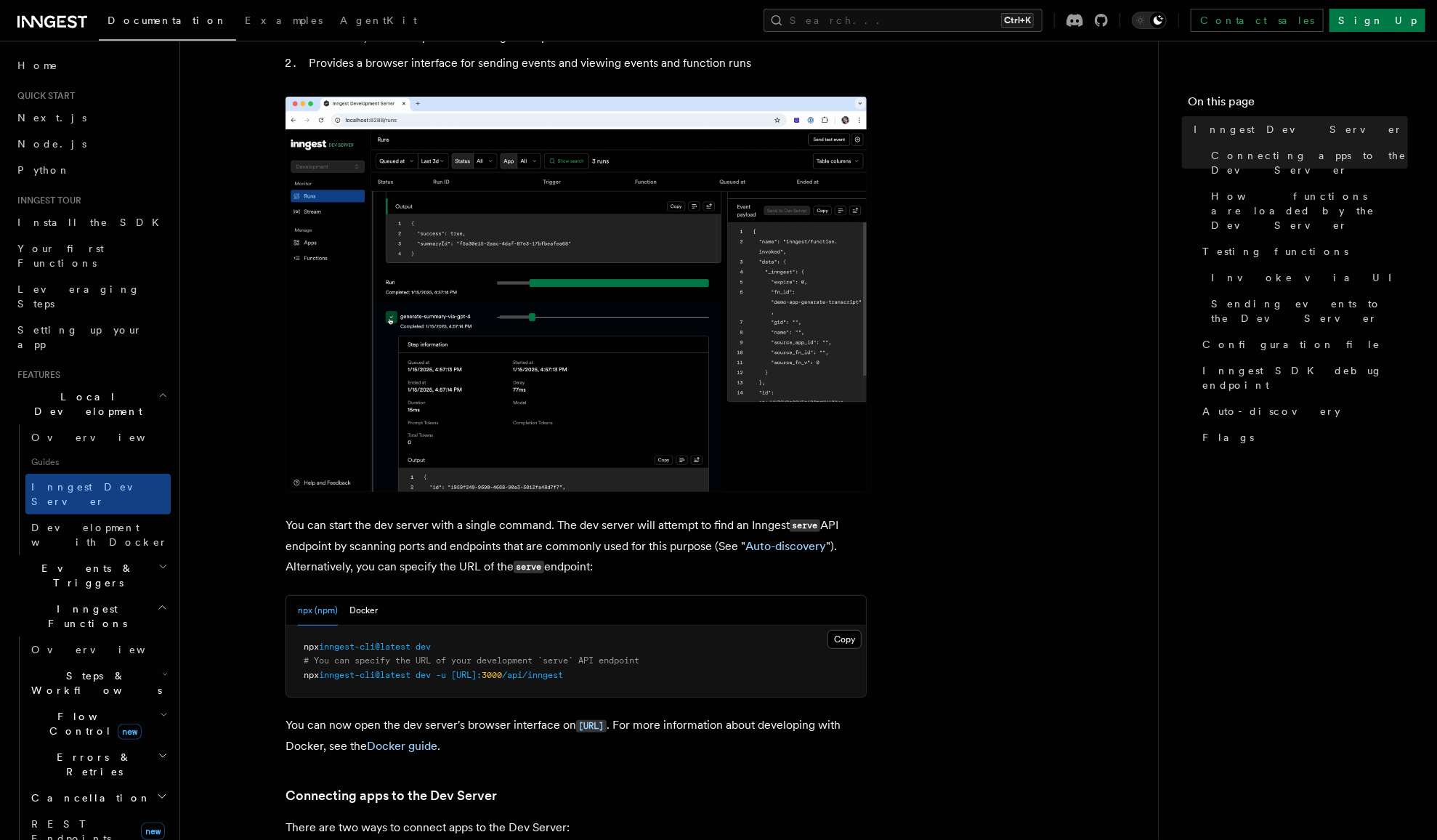
scroll to position [145, 0]
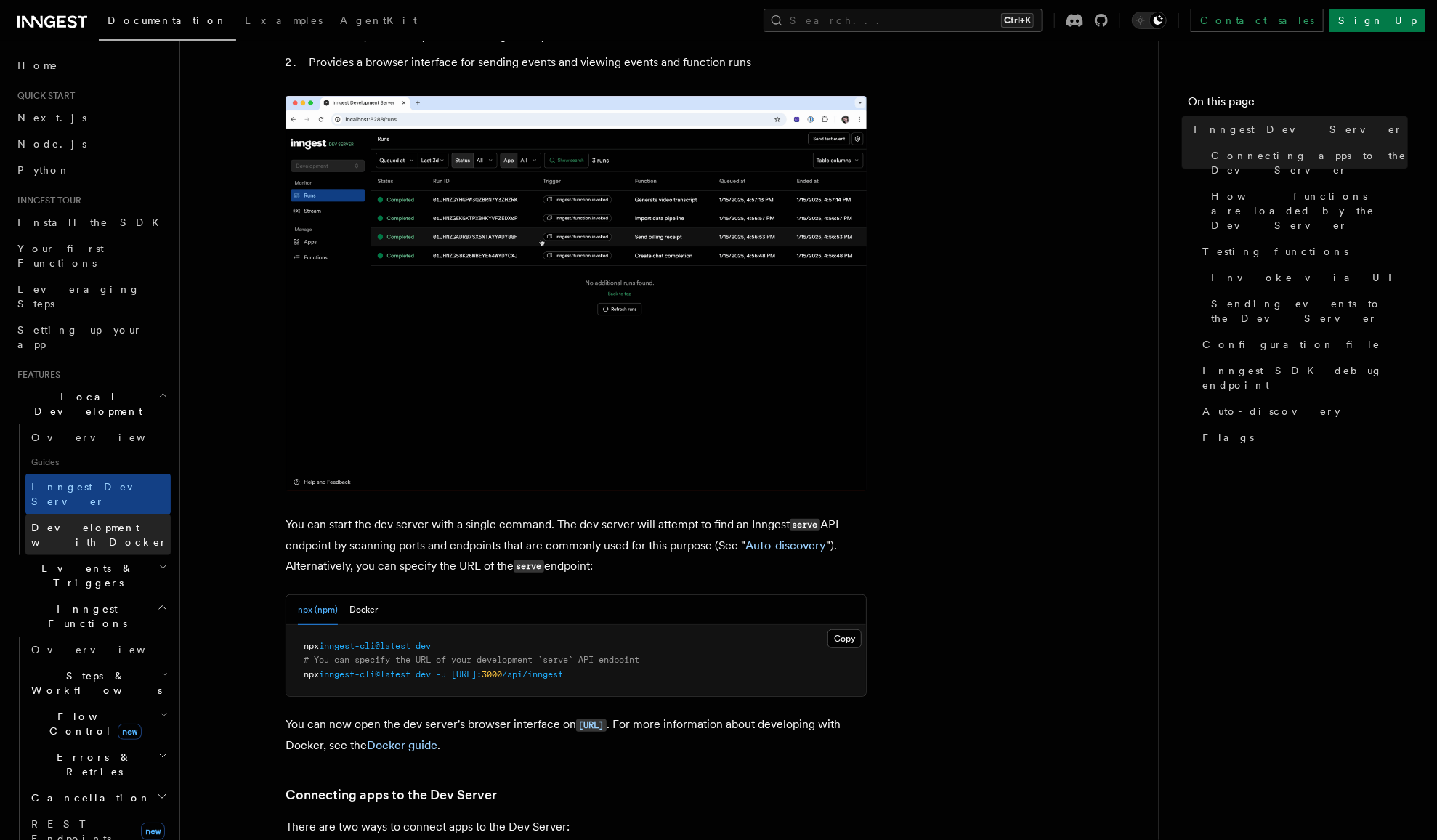
click at [82, 521] on span "Development with Docker" at bounding box center [99, 534] width 136 height 26
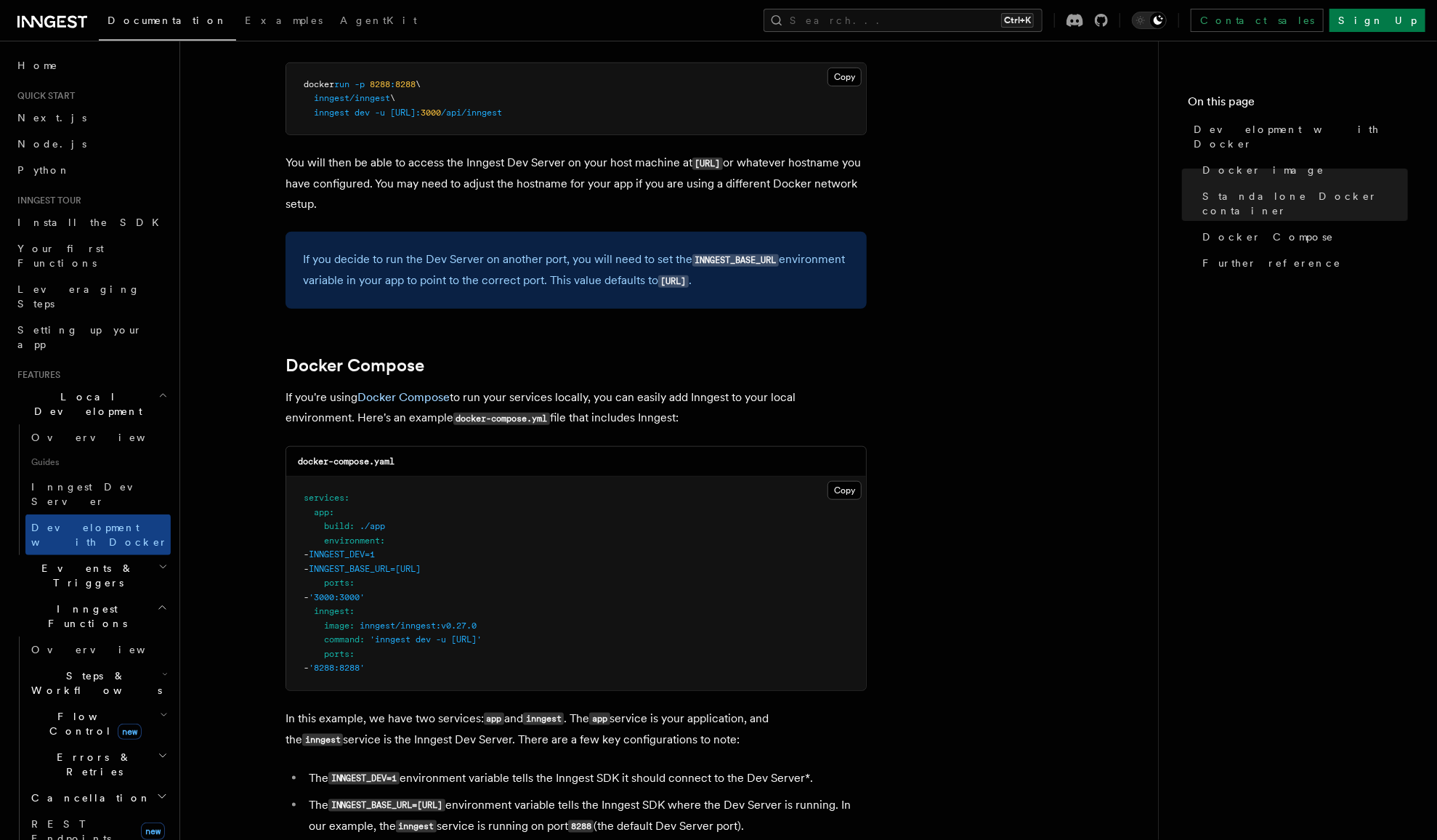
scroll to position [653, 0]
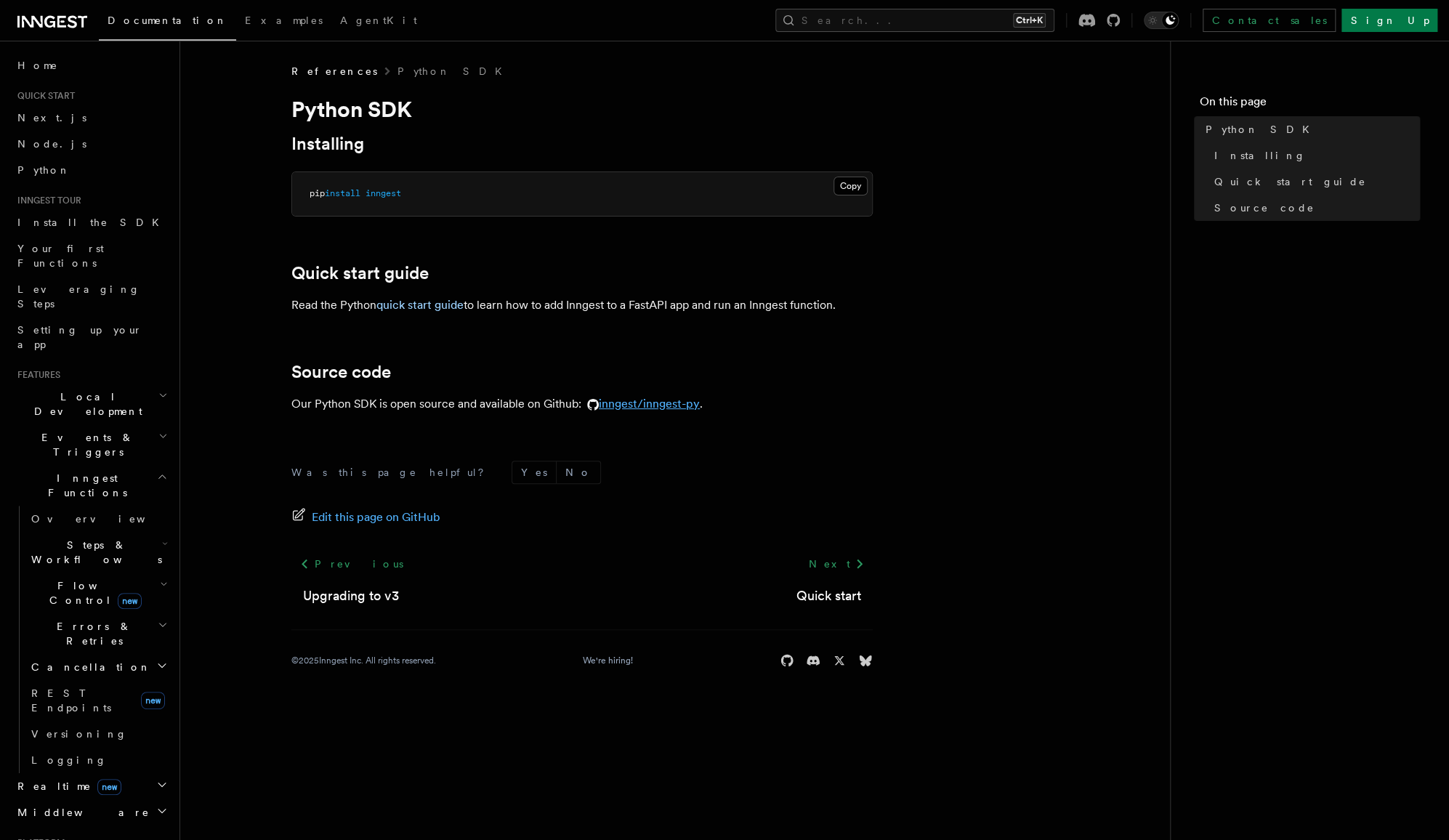
click at [655, 398] on link "inngest/inngest-py" at bounding box center [640, 404] width 119 height 14
click at [401, 297] on link "quick start guide" at bounding box center [420, 304] width 87 height 14
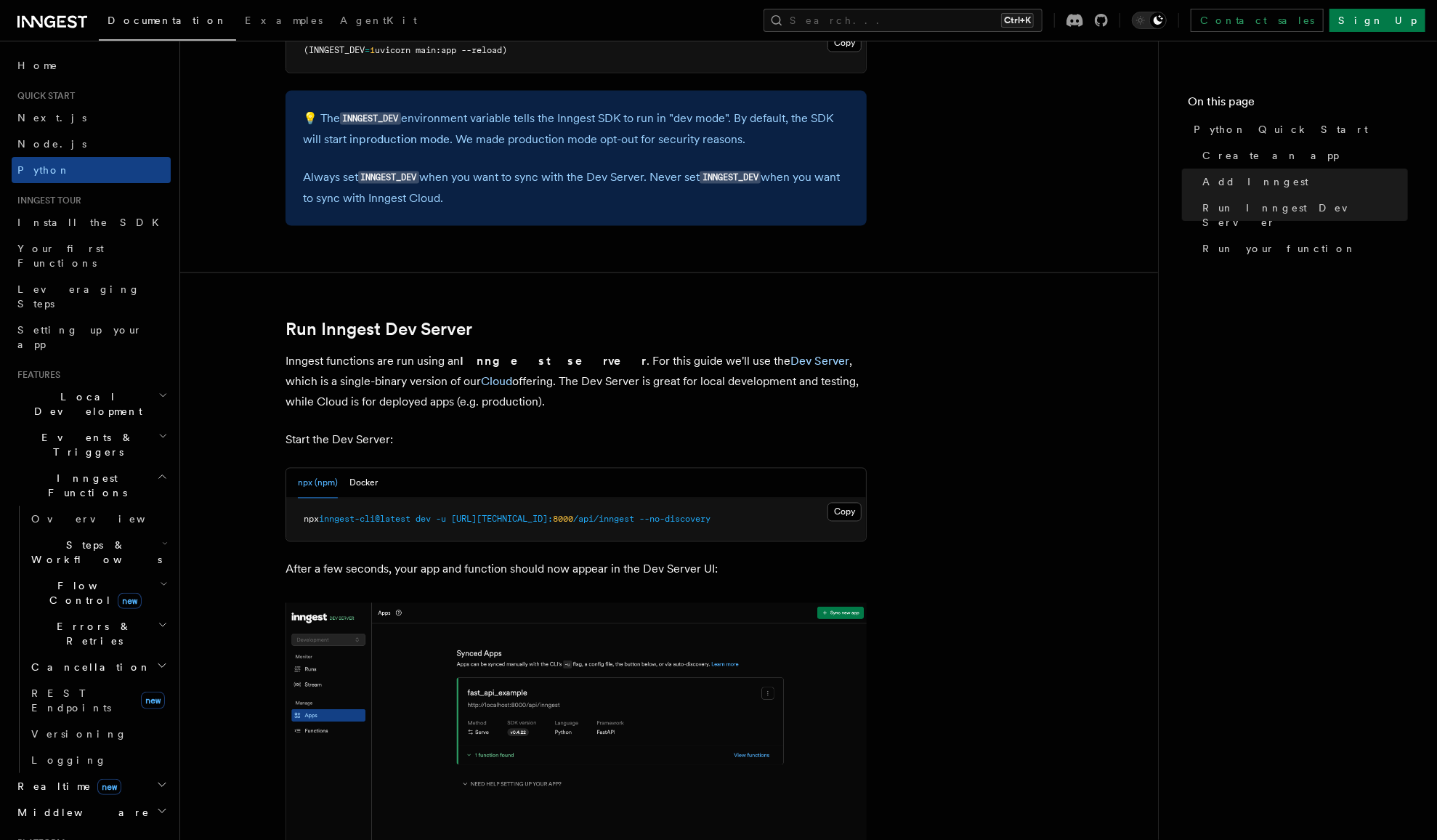
scroll to position [1525, 0]
drag, startPoint x: 356, startPoint y: 363, endPoint x: 483, endPoint y: 398, distance: 131.7
click at [483, 398] on p "Inngest functions are run using an Inngest server . For this guide we'll use th…" at bounding box center [577, 380] width 581 height 61
click at [361, 485] on button "Docker" at bounding box center [363, 482] width 28 height 30
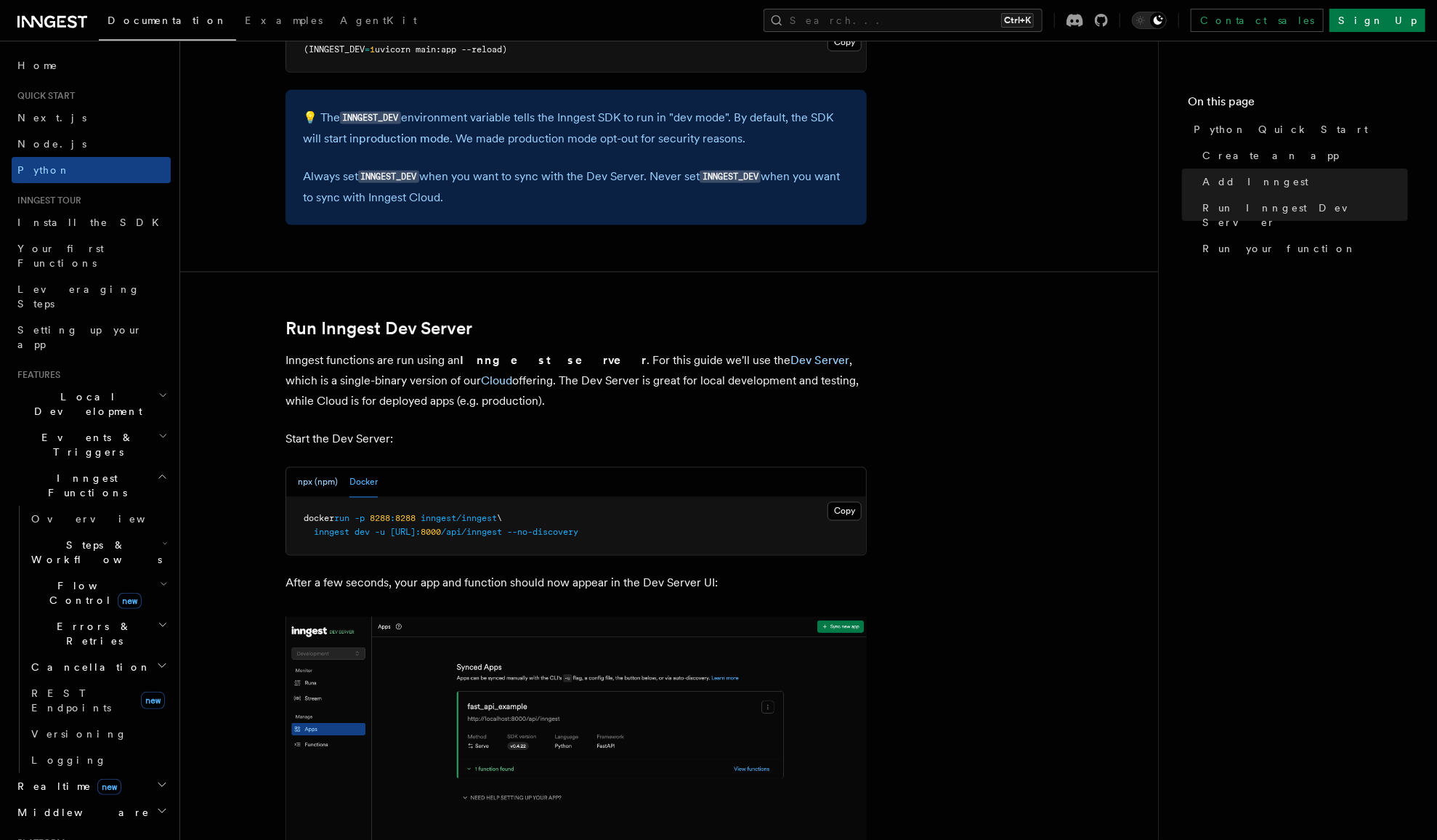
click at [329, 473] on button "npx (npm)" at bounding box center [317, 482] width 40 height 30
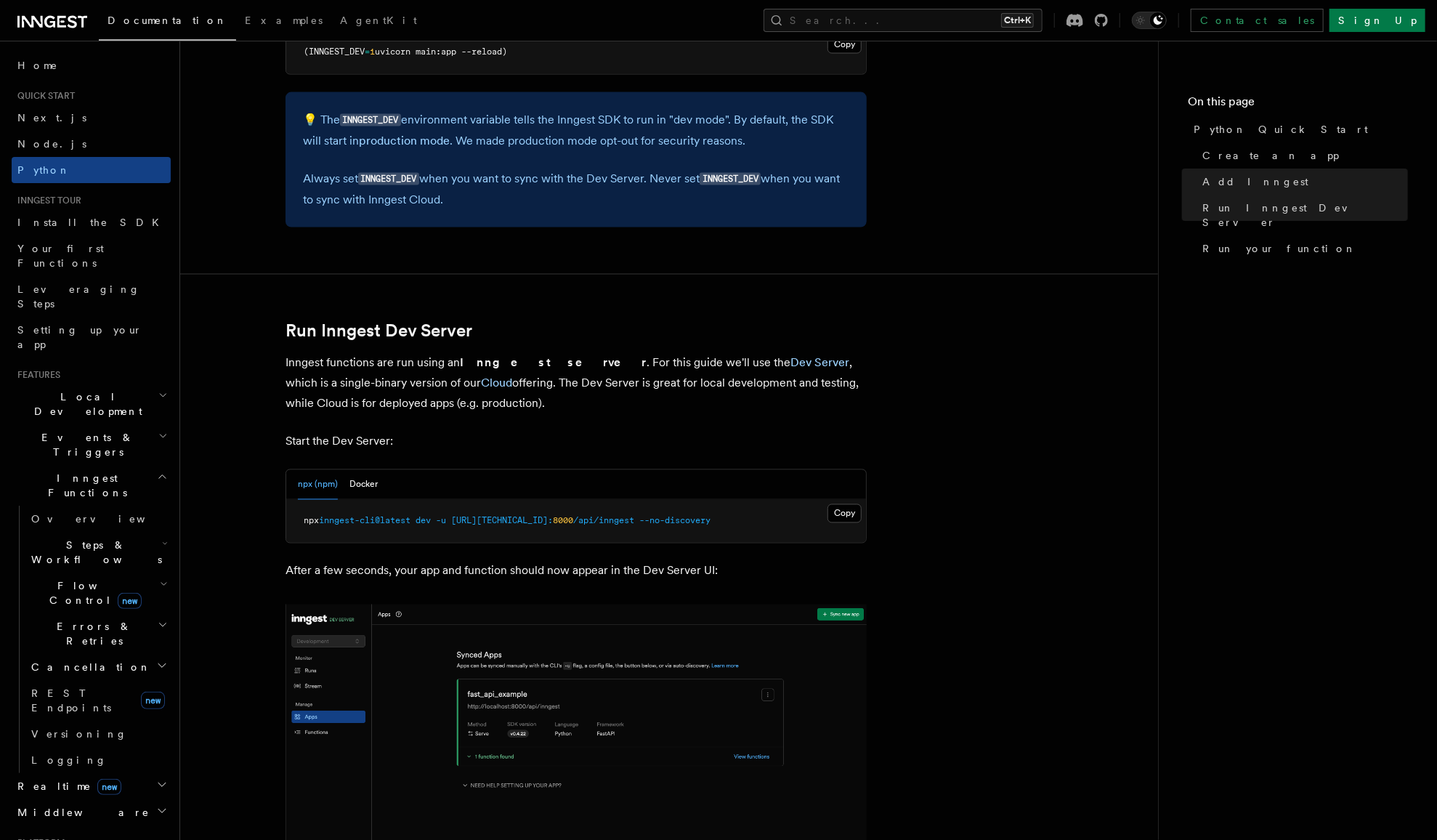
scroll to position [1523, 0]
click at [541, 397] on p "Inngest functions are run using an Inngest server . For this guide we'll use th…" at bounding box center [577, 383] width 581 height 61
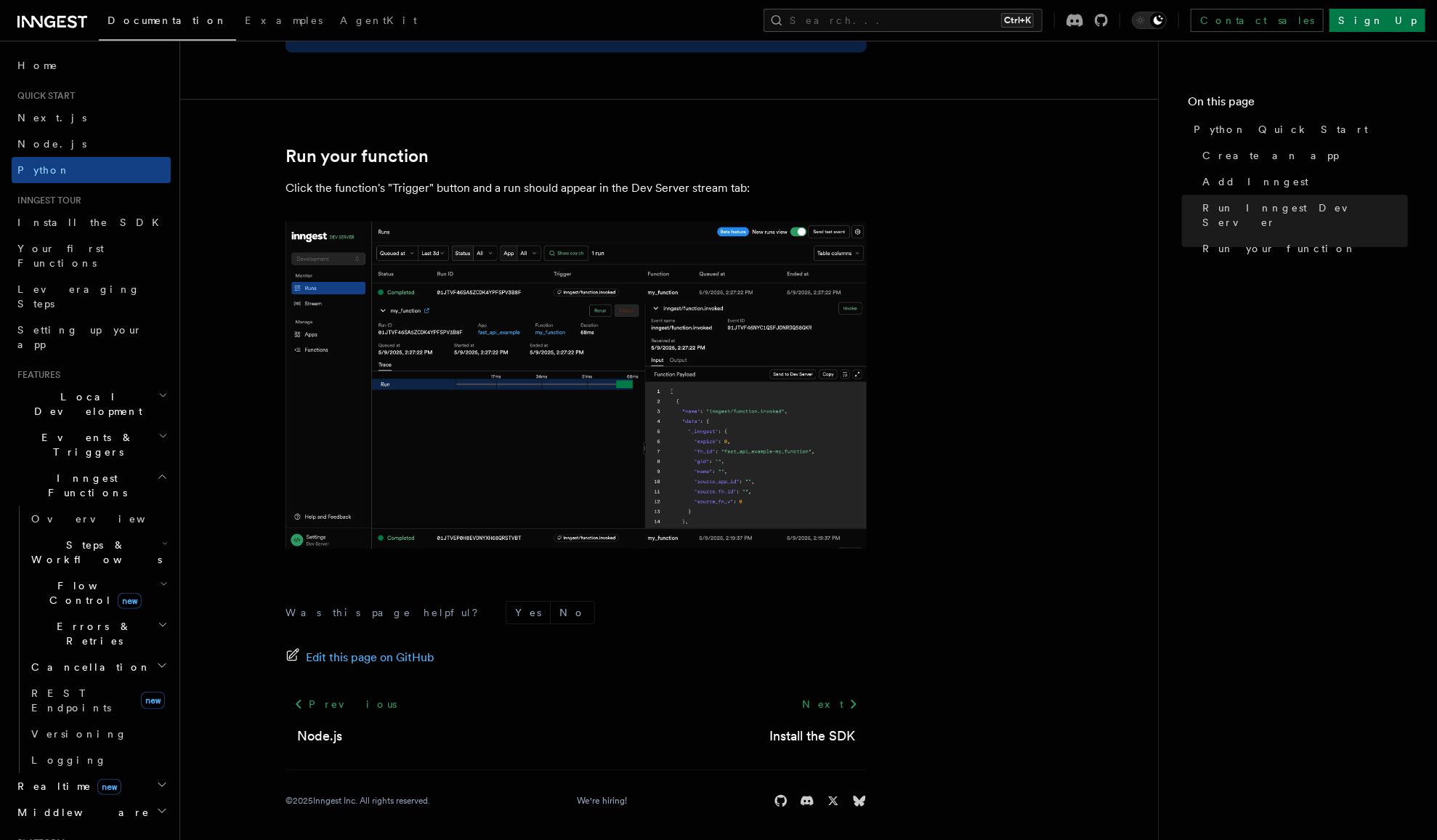
scroll to position [2831, 0]
click at [843, 703] on link "Next" at bounding box center [830, 702] width 73 height 26
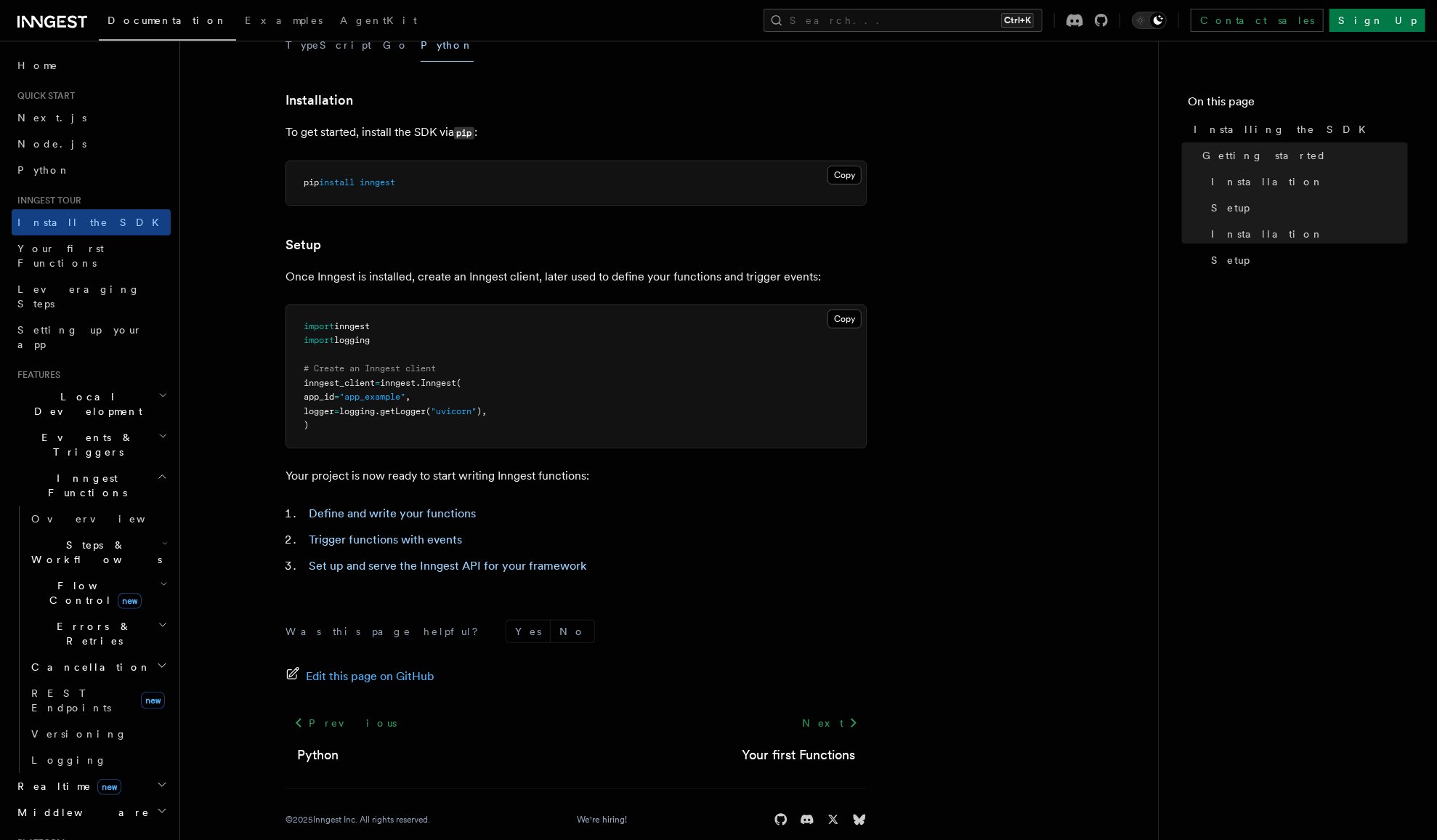
scroll to position [380, 0]
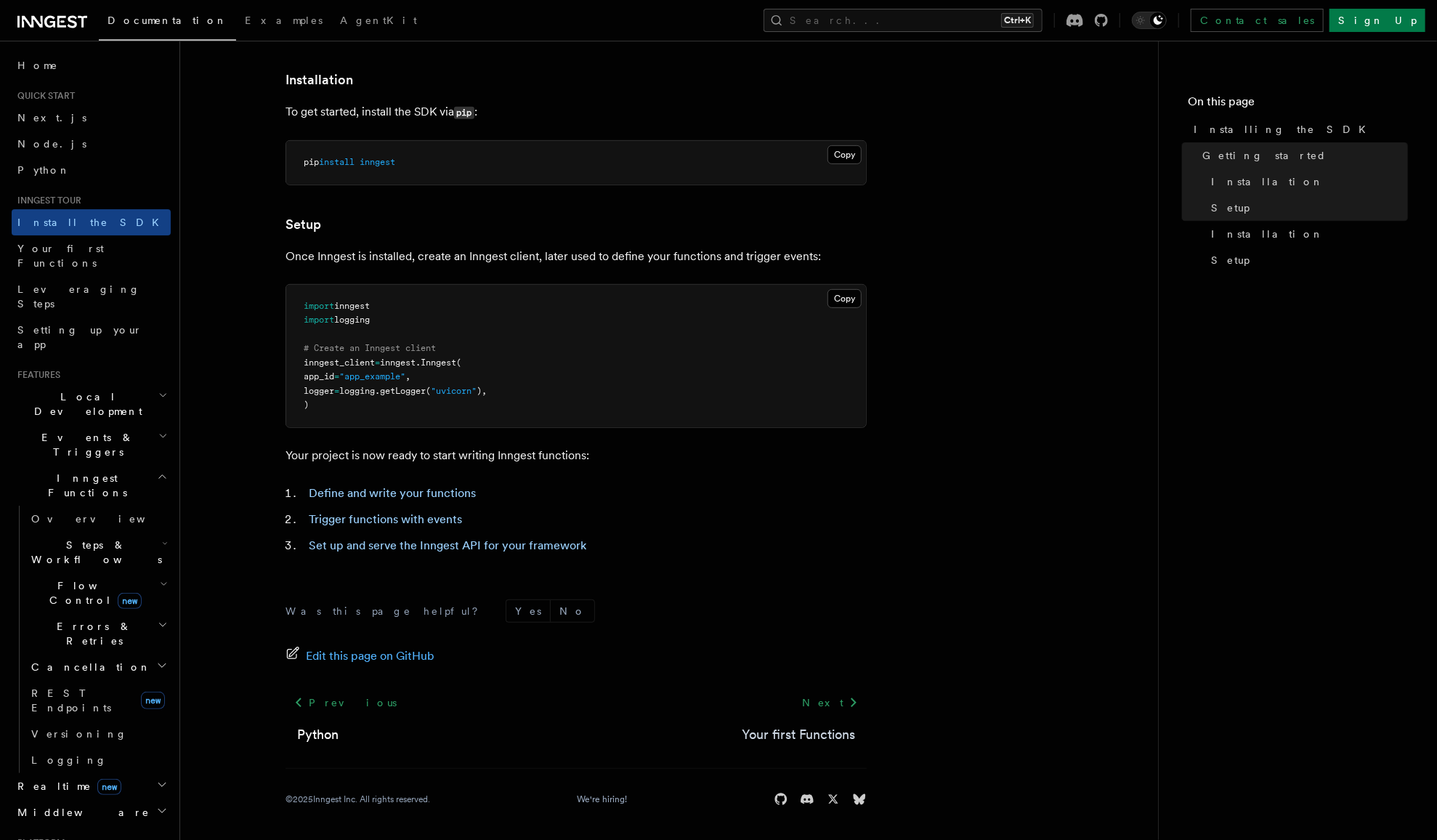
click at [817, 728] on link "Your first Functions" at bounding box center [798, 734] width 113 height 20
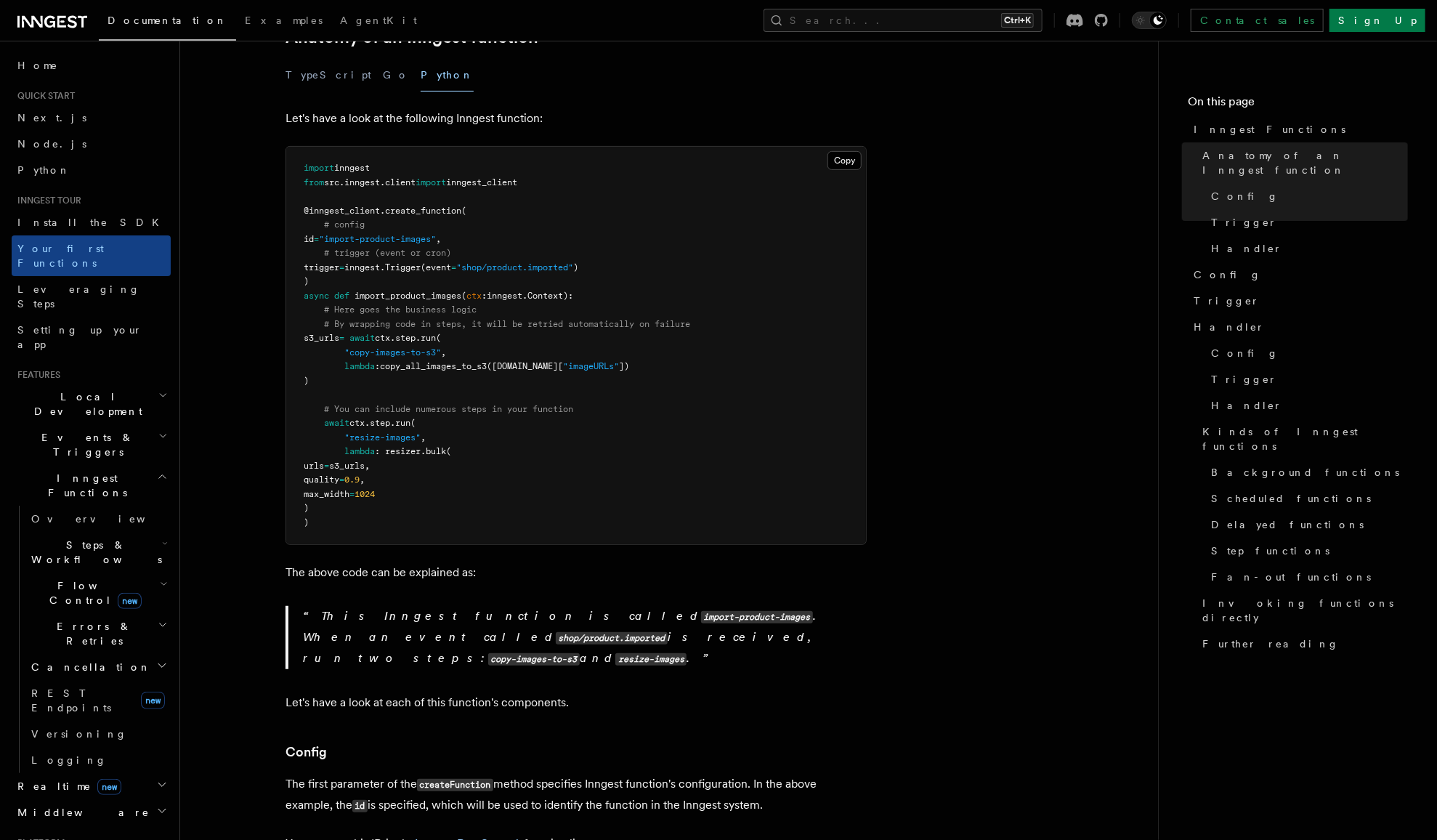
scroll to position [291, 0]
